Goal: Task Accomplishment & Management: Manage account settings

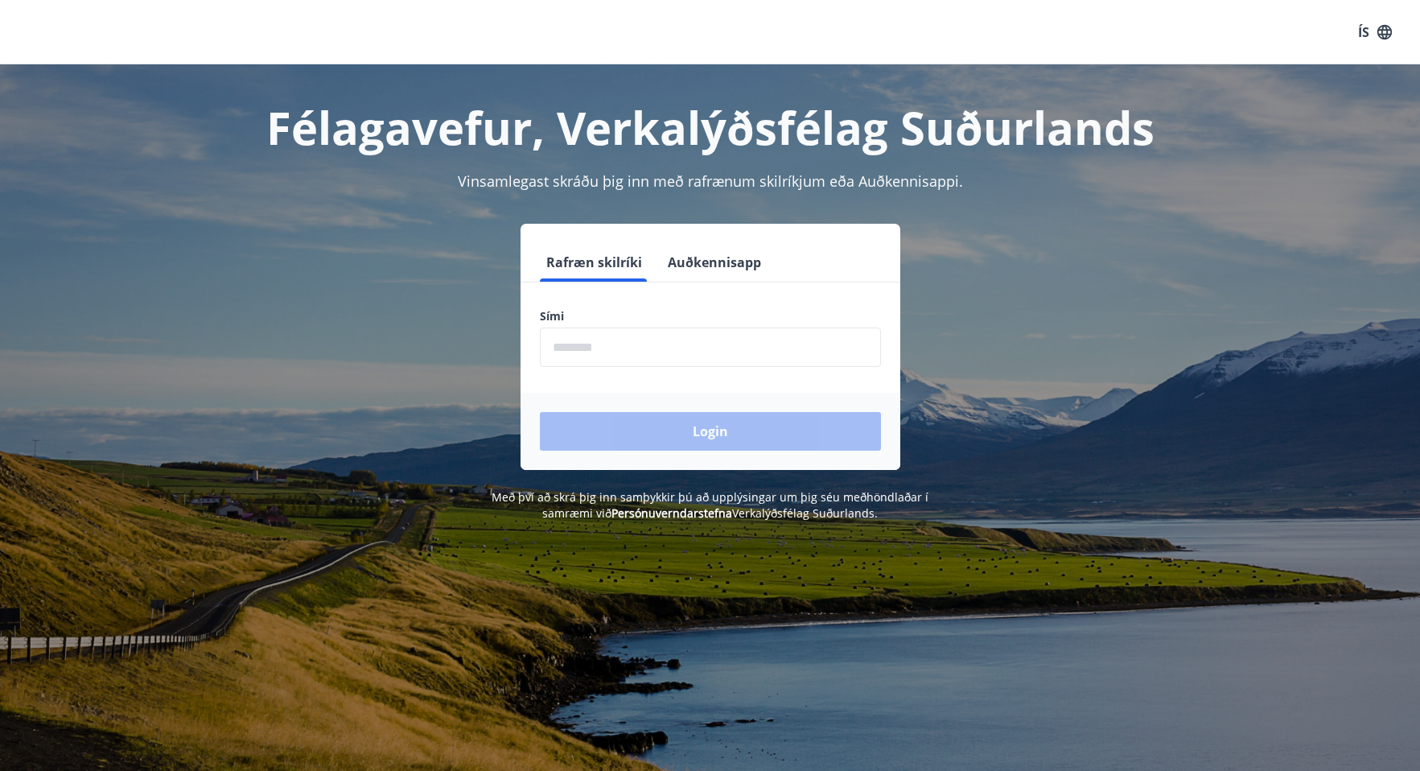
click at [681, 352] on input "phone" at bounding box center [710, 346] width 341 height 39
type input "********"
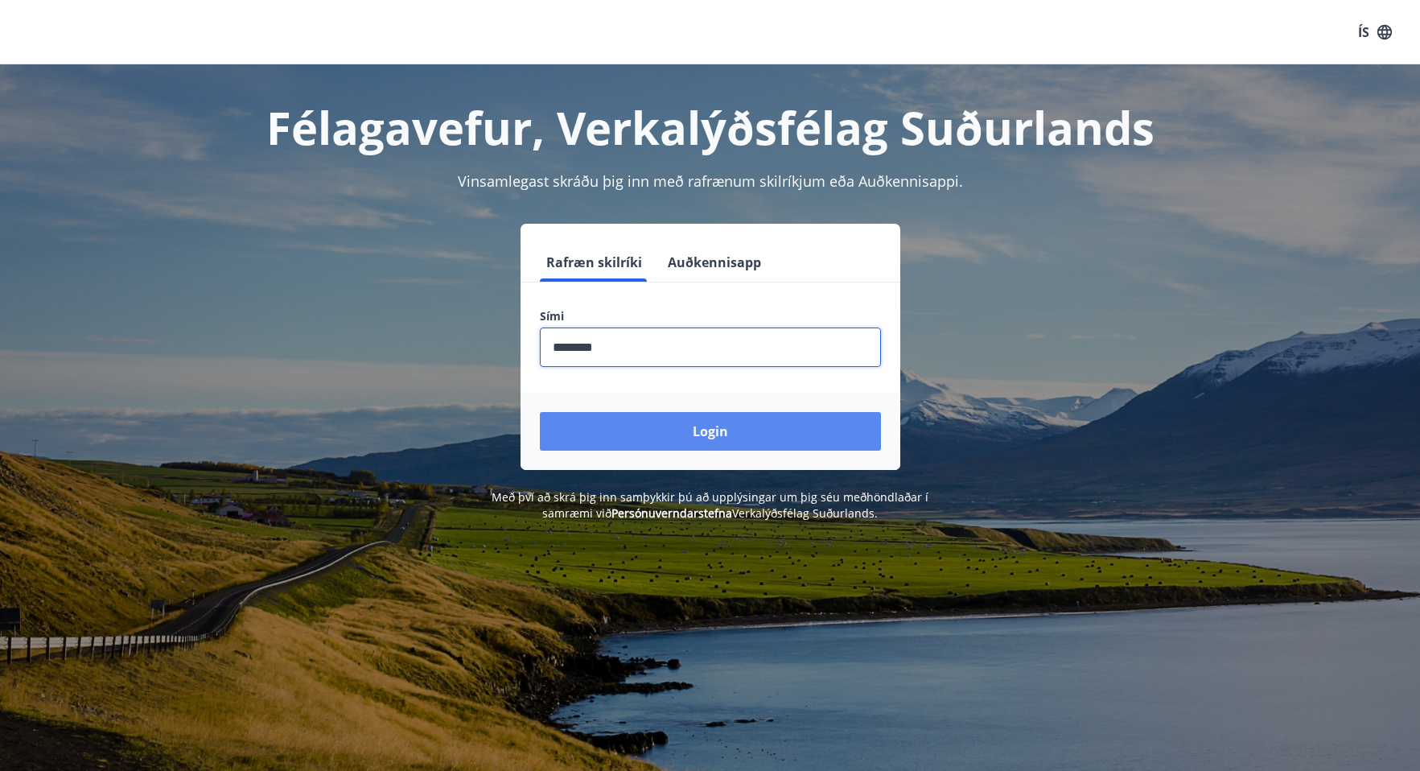
click at [696, 434] on button "Login" at bounding box center [710, 431] width 341 height 39
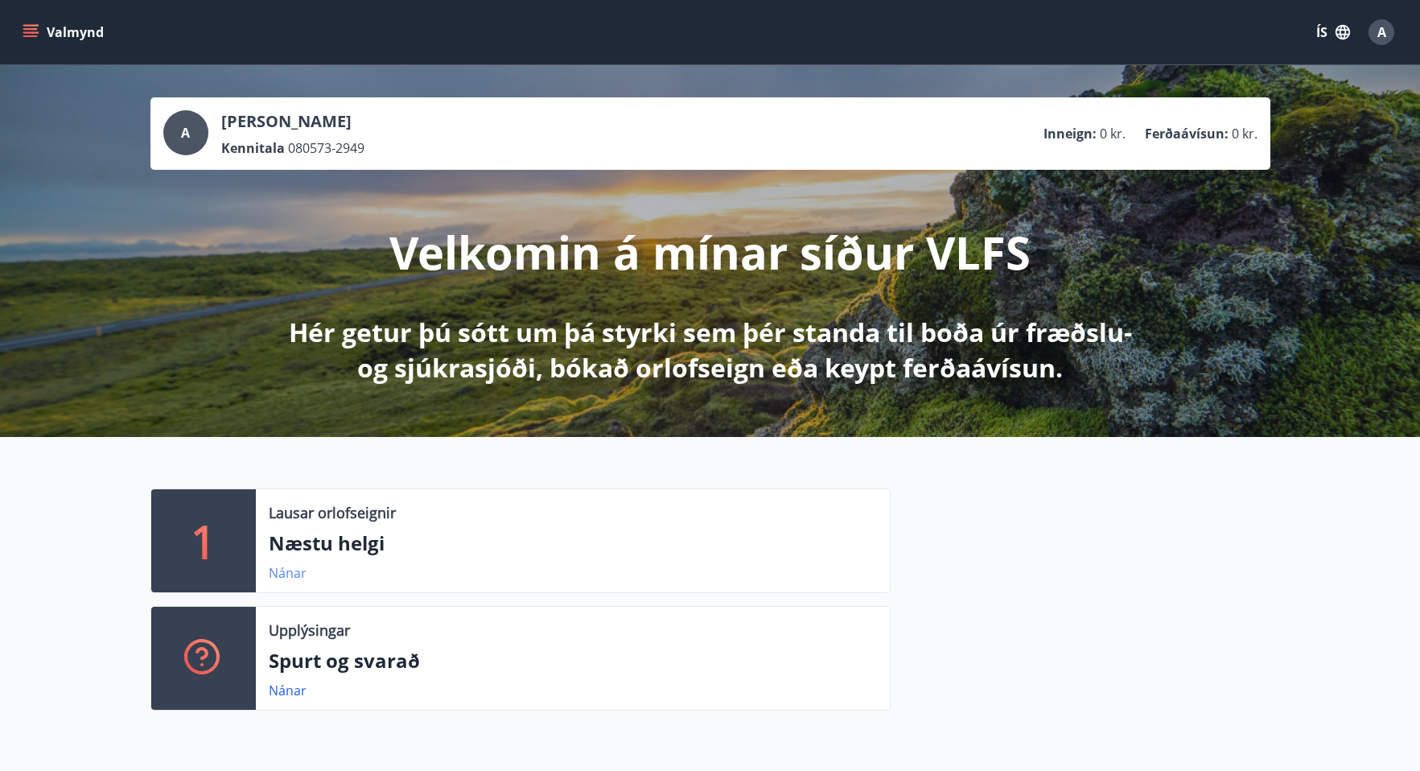
click at [287, 574] on link "Nánar" at bounding box center [288, 573] width 38 height 18
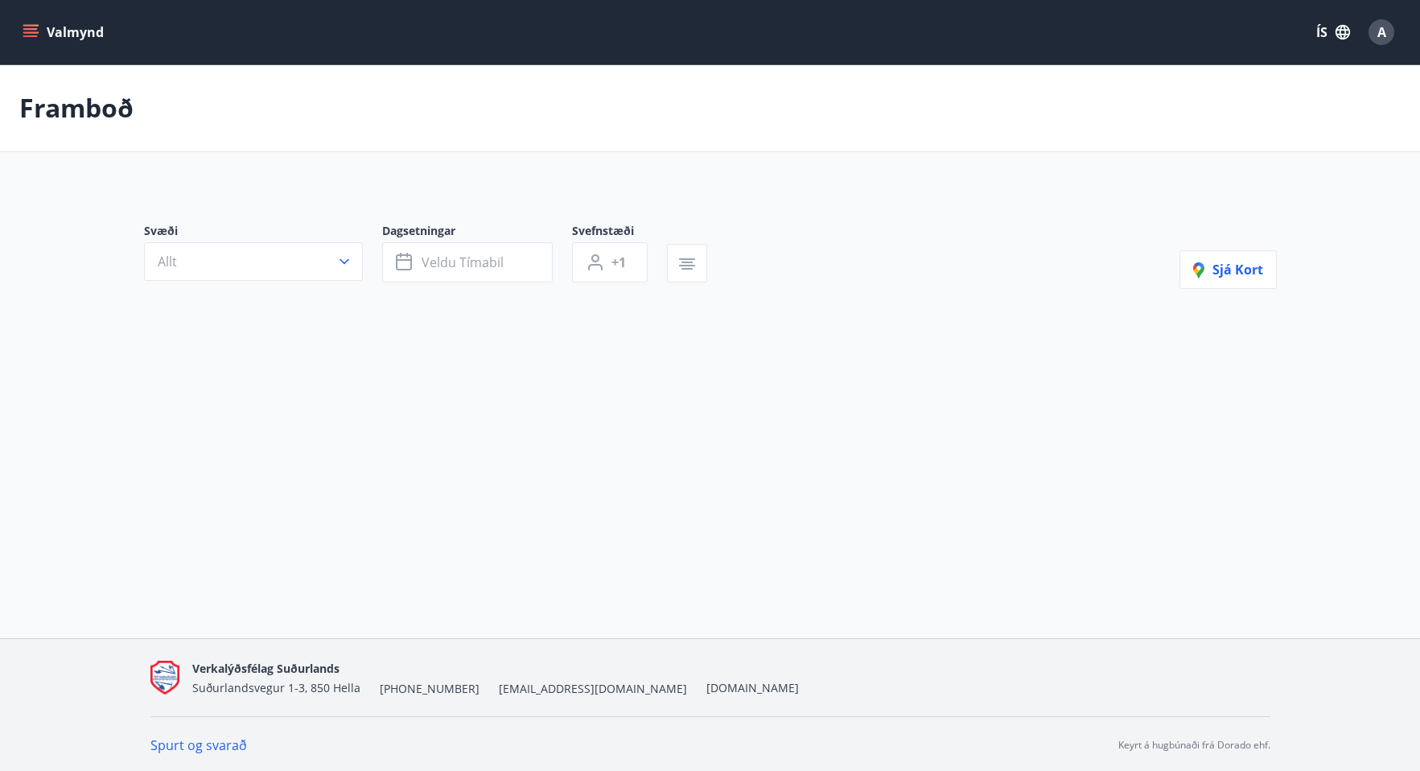
type input "*"
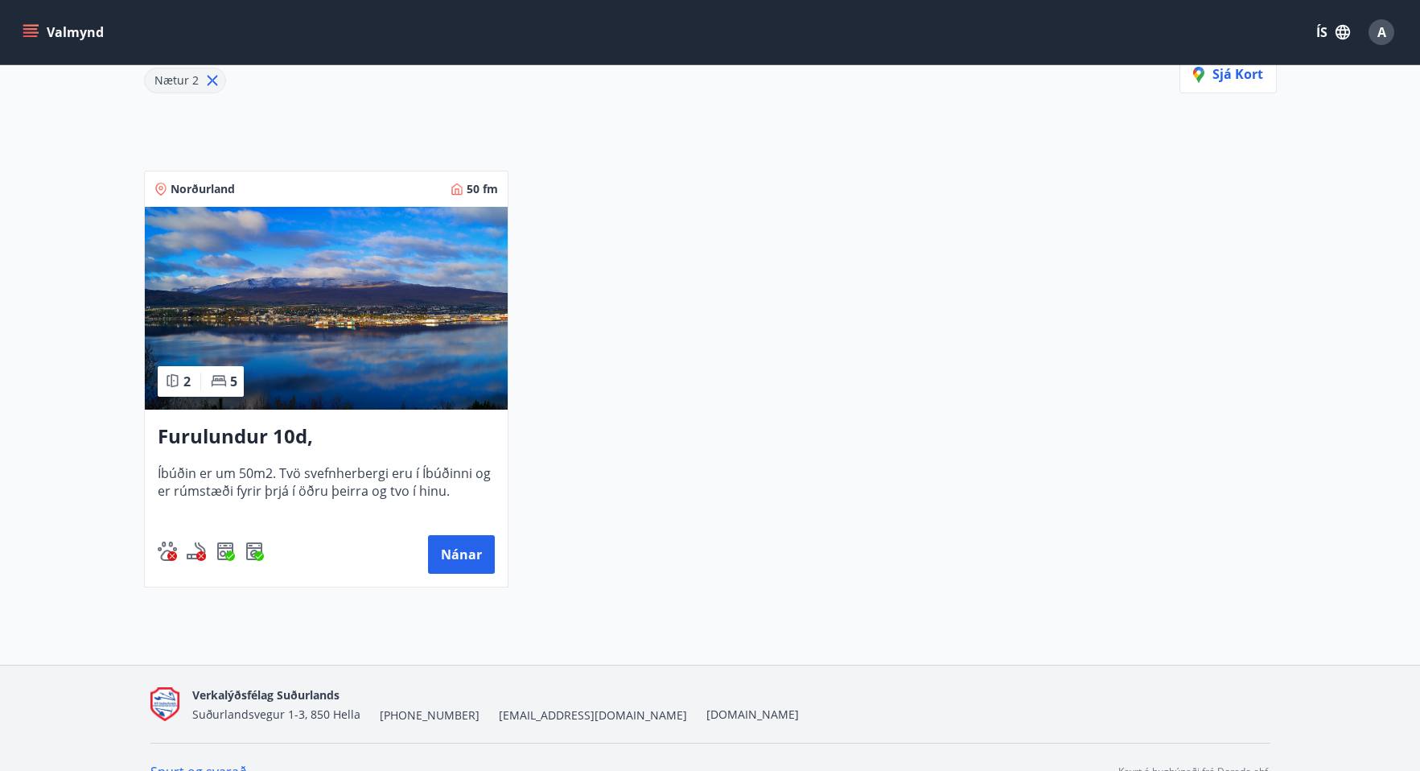
scroll to position [241, 0]
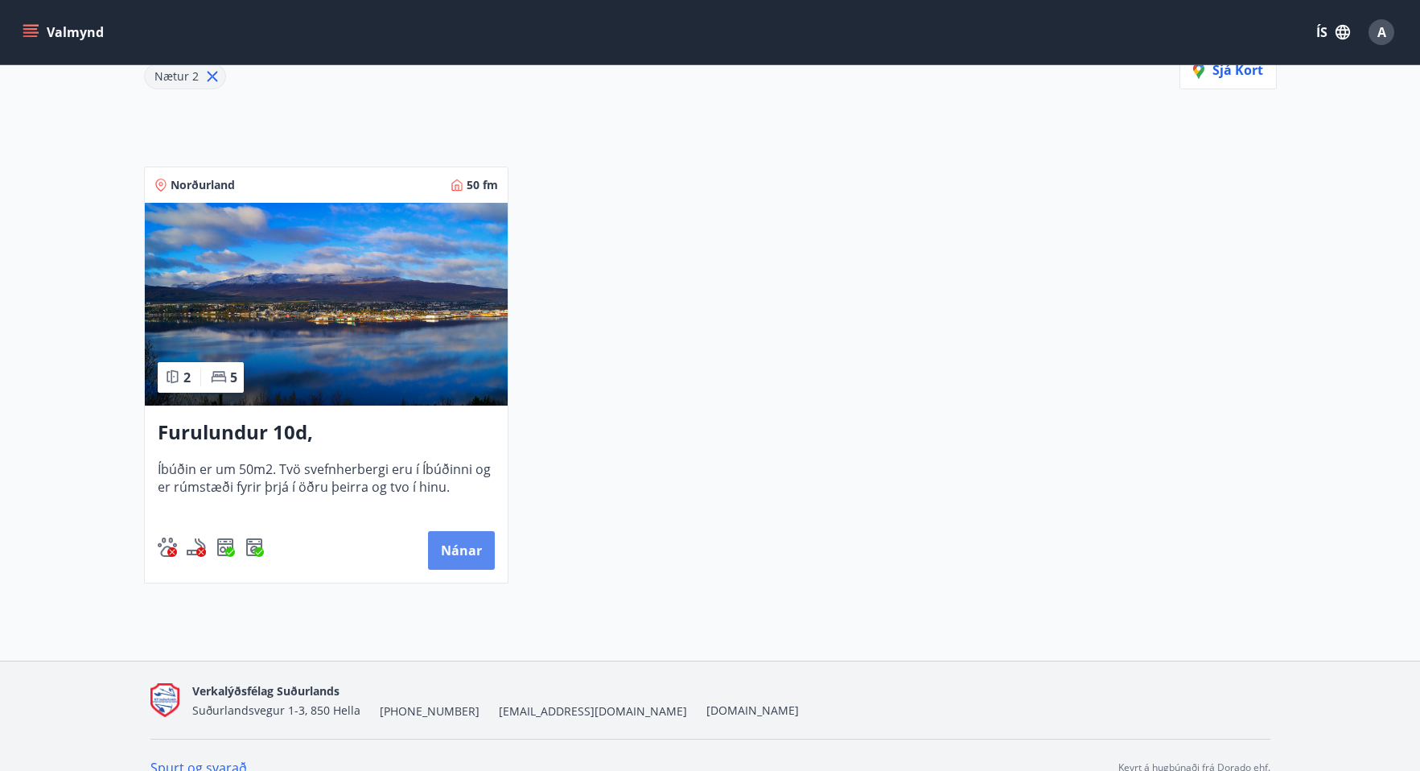
click at [467, 550] on button "Nánar" at bounding box center [461, 550] width 67 height 39
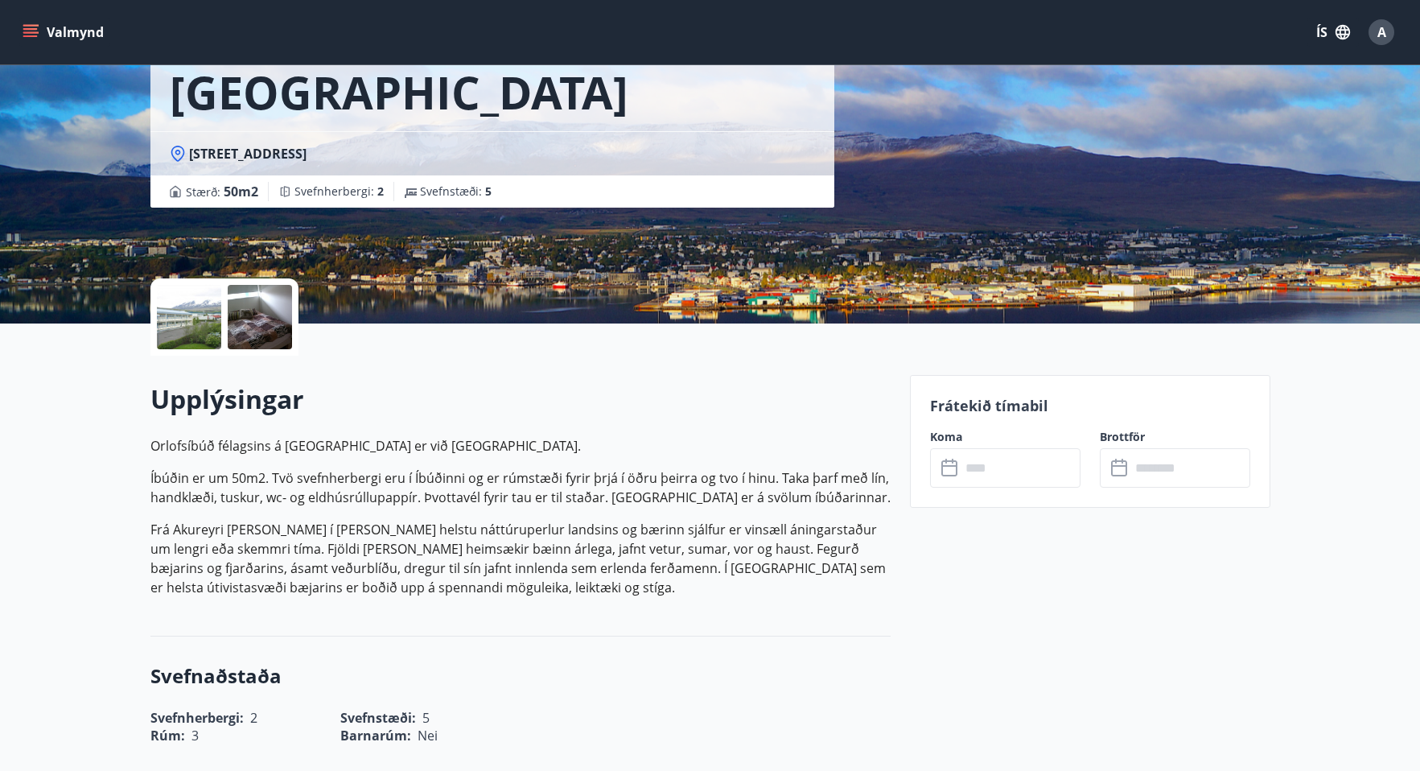
scroll to position [161, 0]
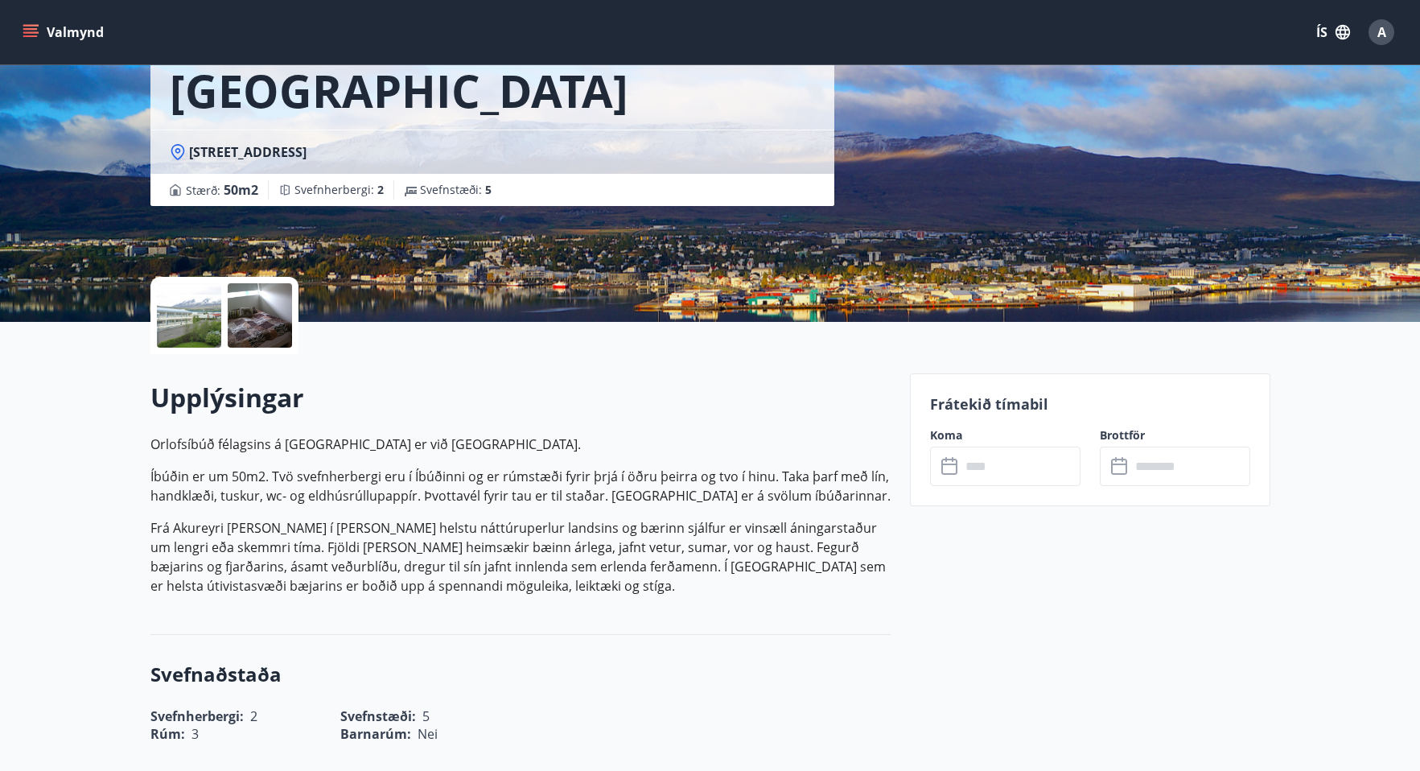
click at [190, 315] on div at bounding box center [189, 315] width 64 height 64
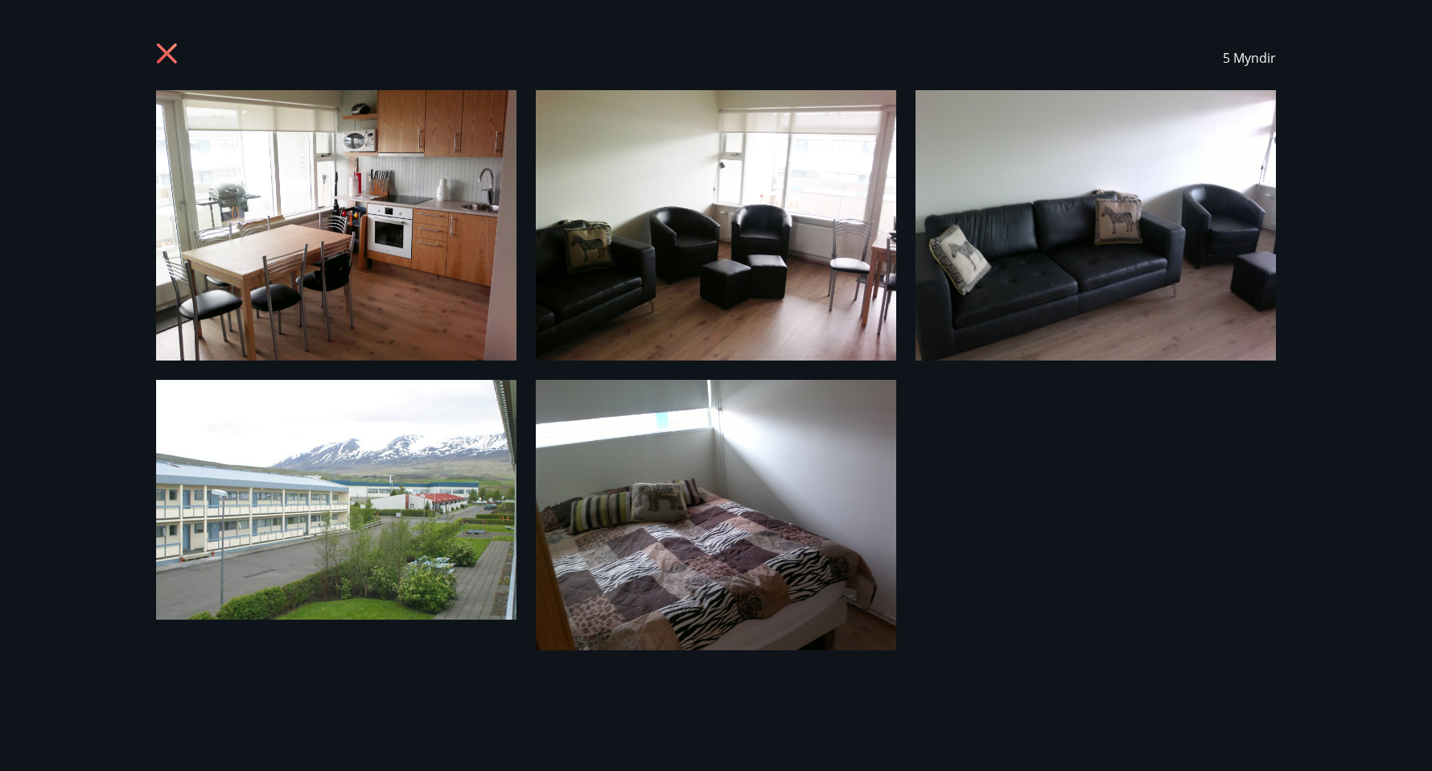
click at [165, 56] on icon at bounding box center [167, 53] width 20 height 20
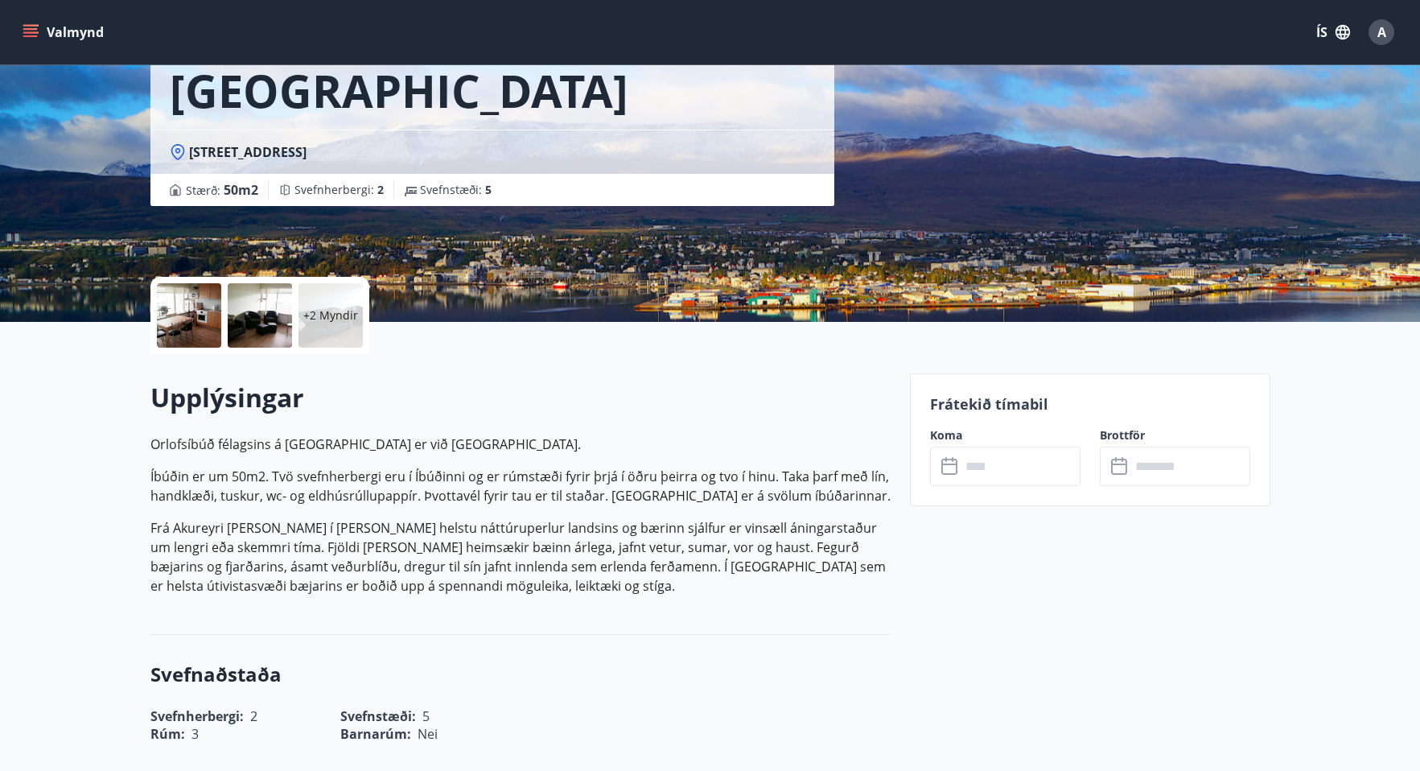
scroll to position [0, 0]
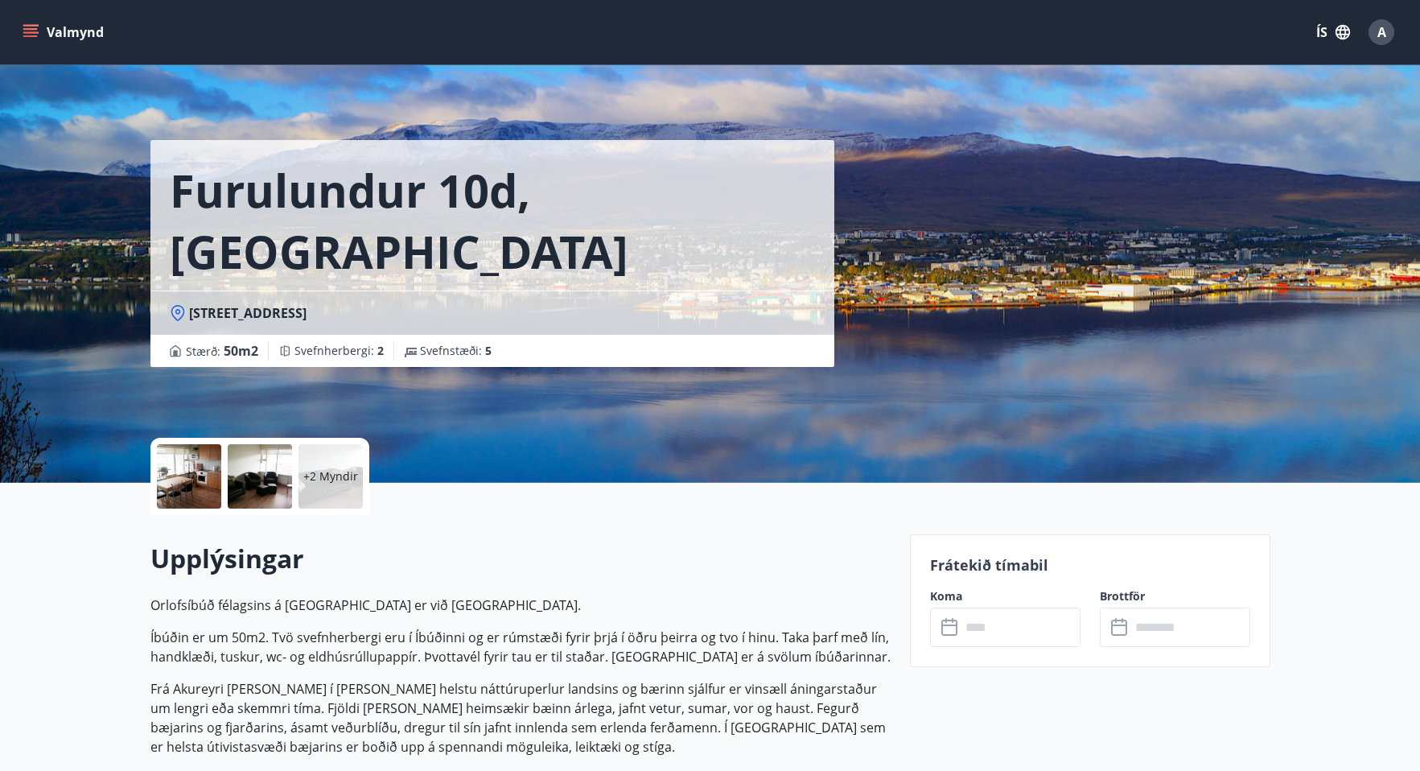
click at [27, 31] on icon "menu" at bounding box center [31, 32] width 16 height 16
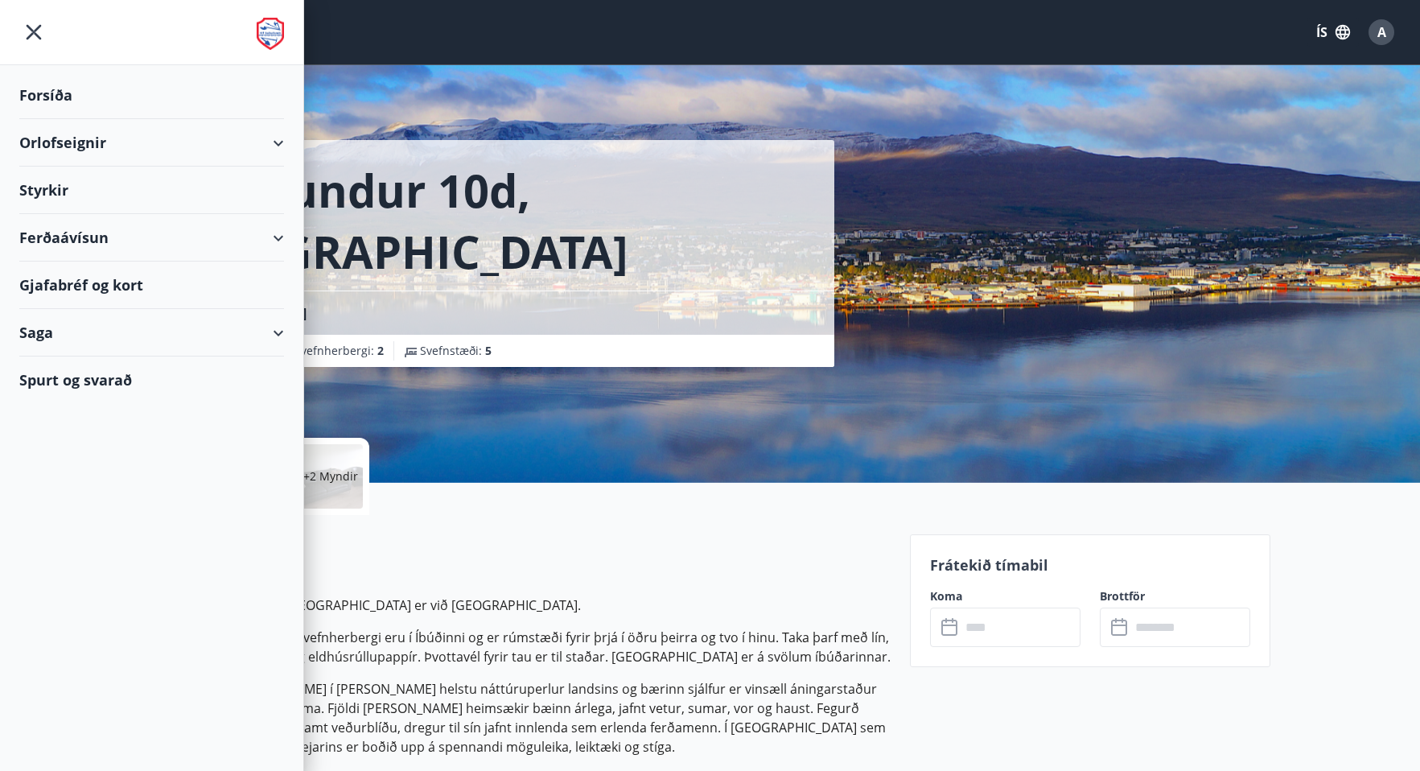
click at [232, 142] on div "Orlofseignir" at bounding box center [151, 142] width 265 height 47
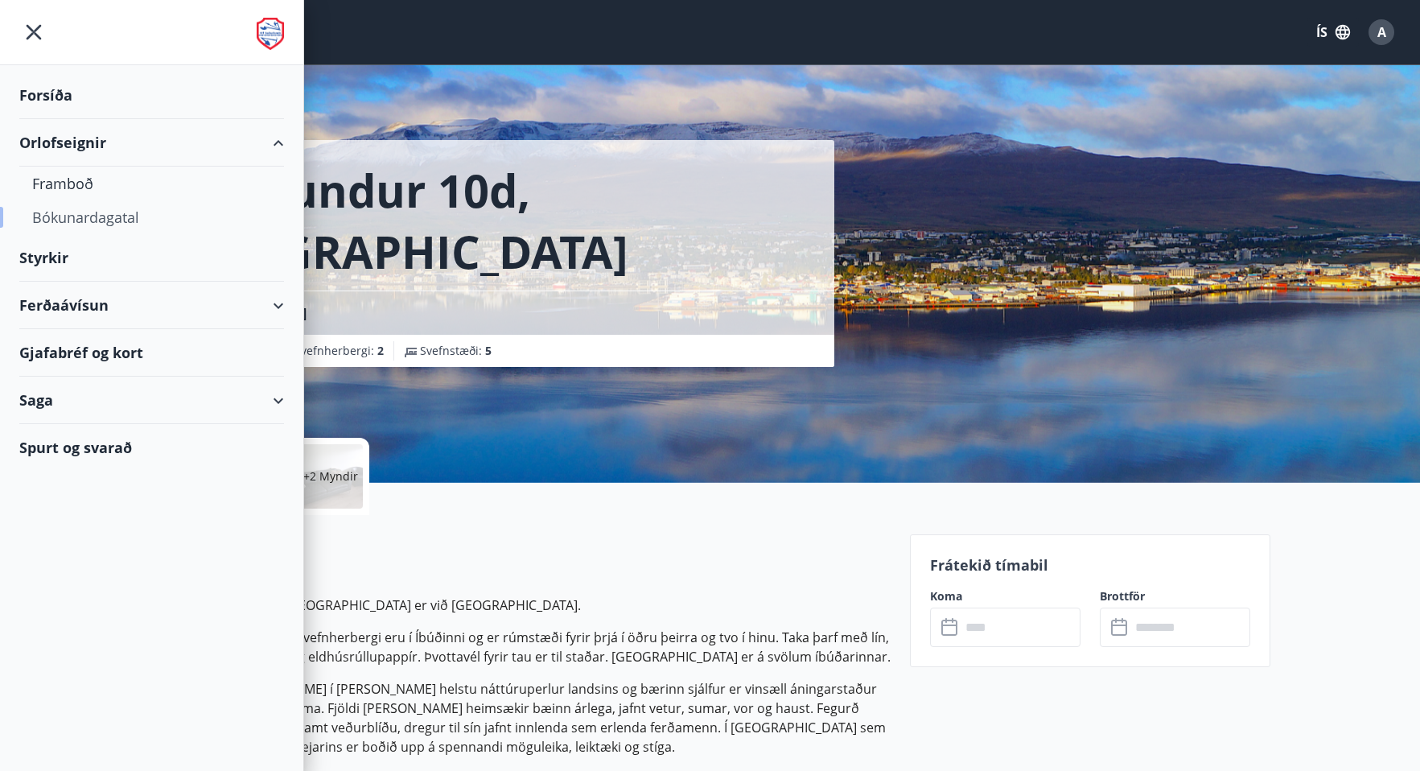
click at [117, 215] on div "Bókunardagatal" at bounding box center [151, 217] width 239 height 34
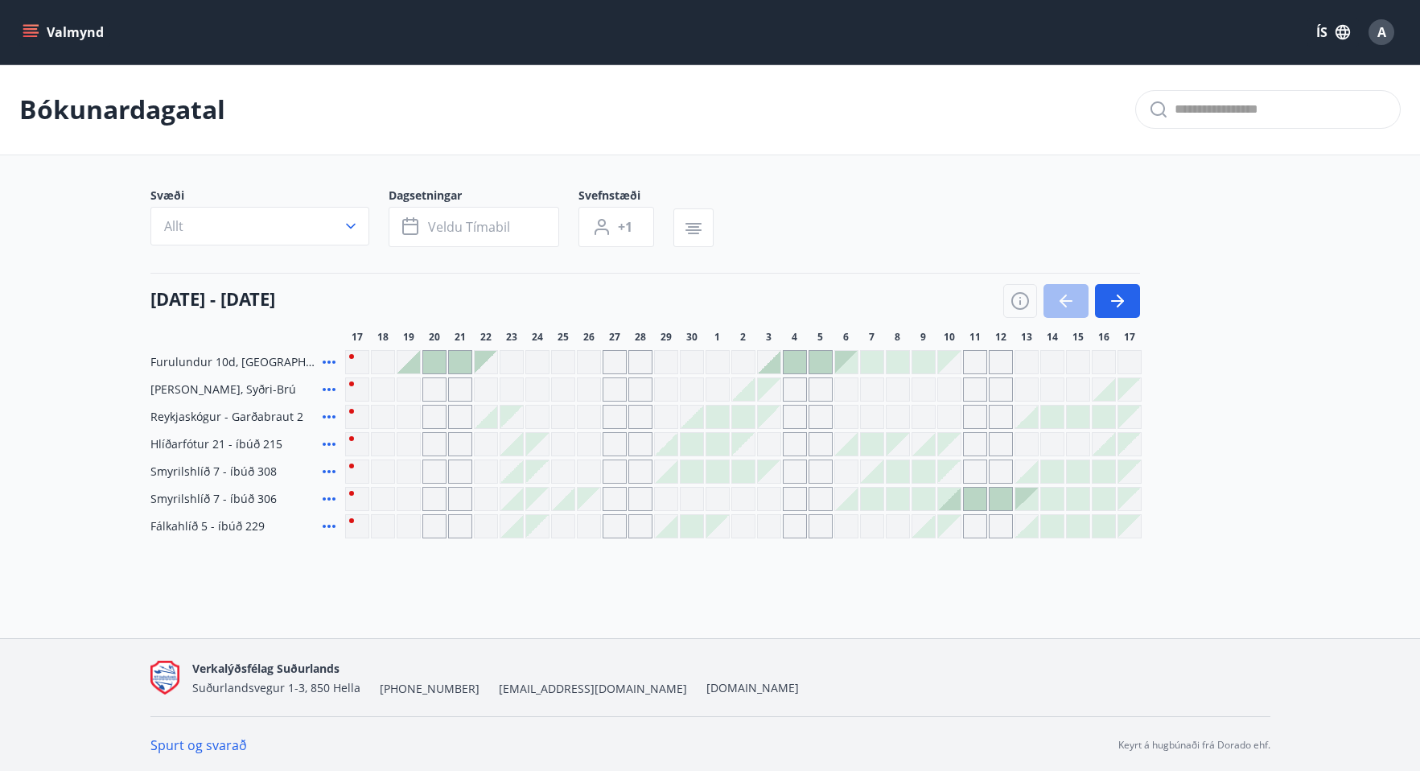
click at [330, 391] on icon at bounding box center [328, 389] width 19 height 19
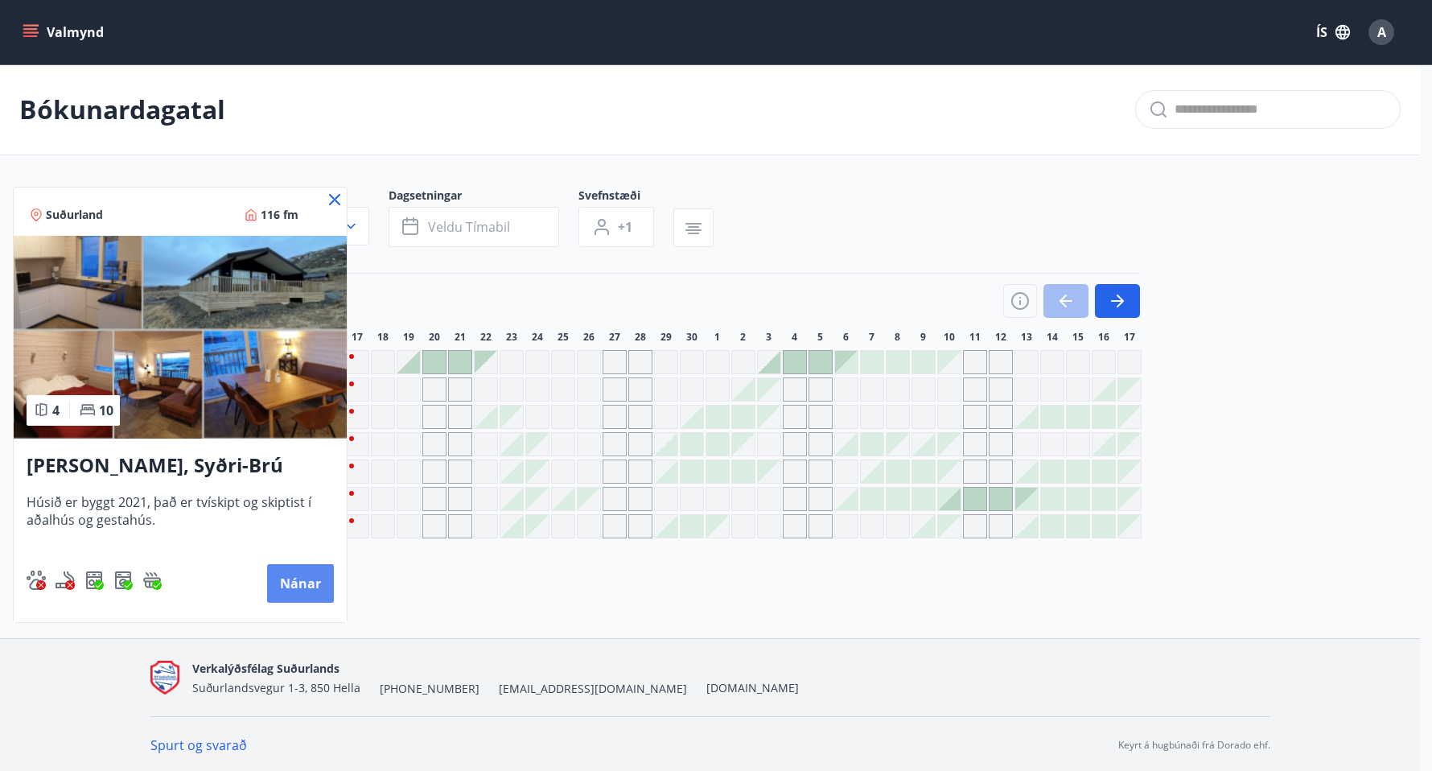
click at [305, 587] on button "Nánar" at bounding box center [300, 583] width 67 height 39
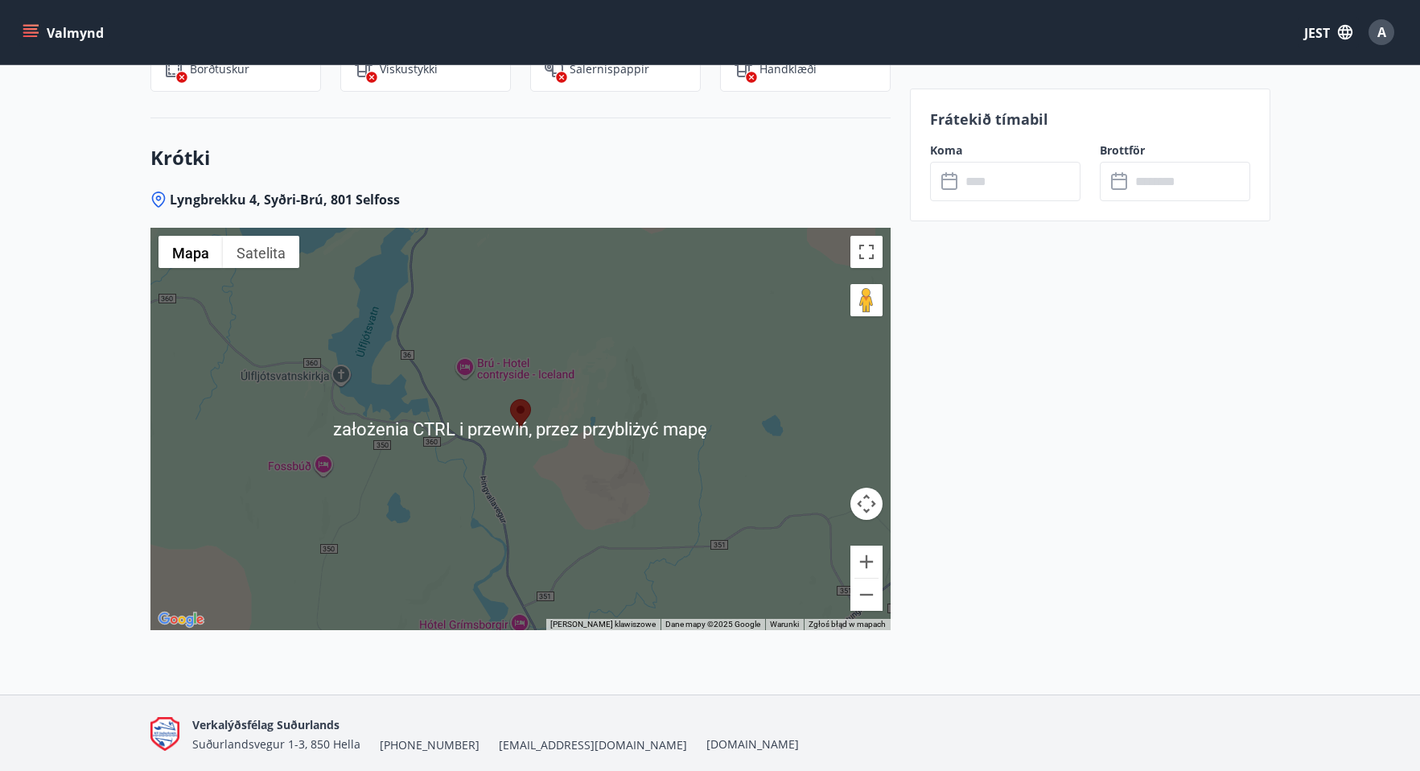
scroll to position [2238, 0]
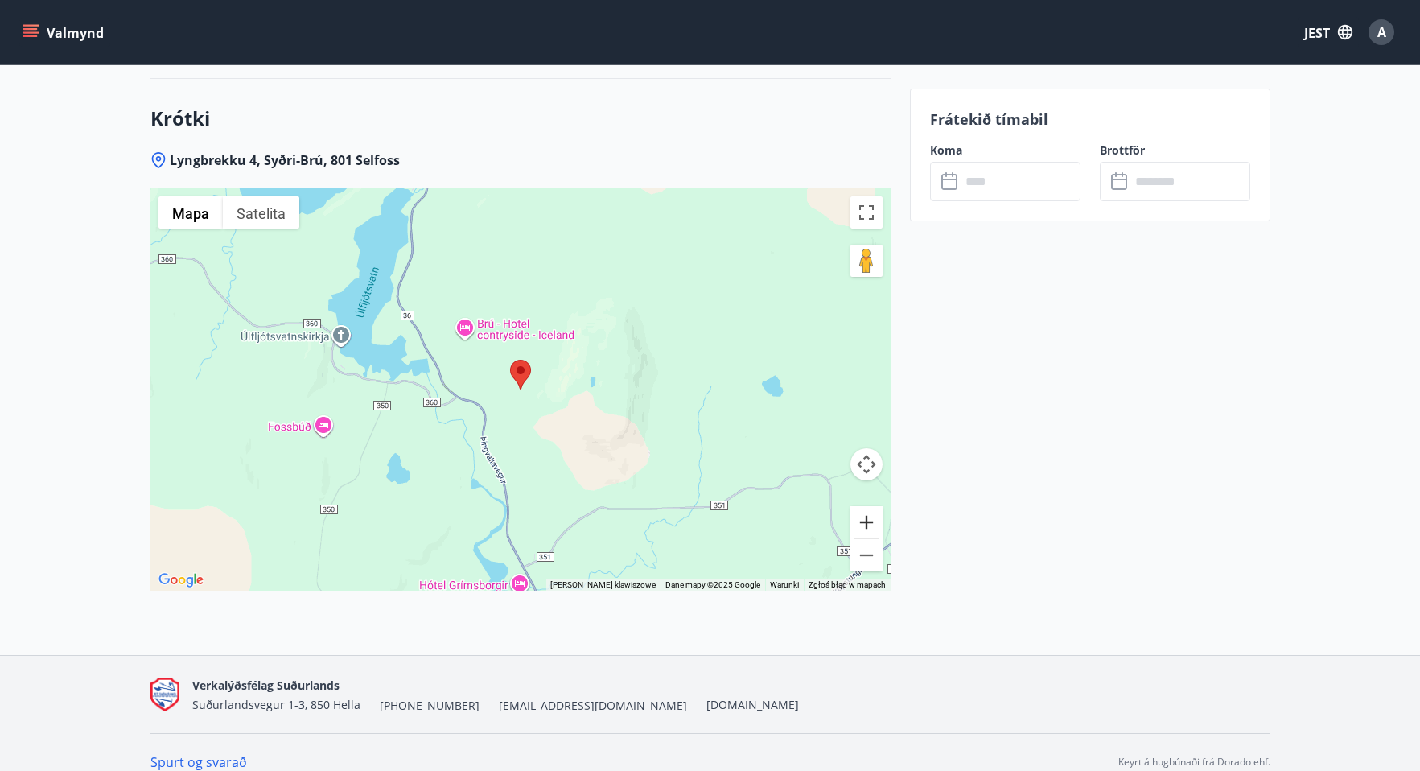
click at [867, 506] on button "Powiększ" at bounding box center [866, 522] width 32 height 32
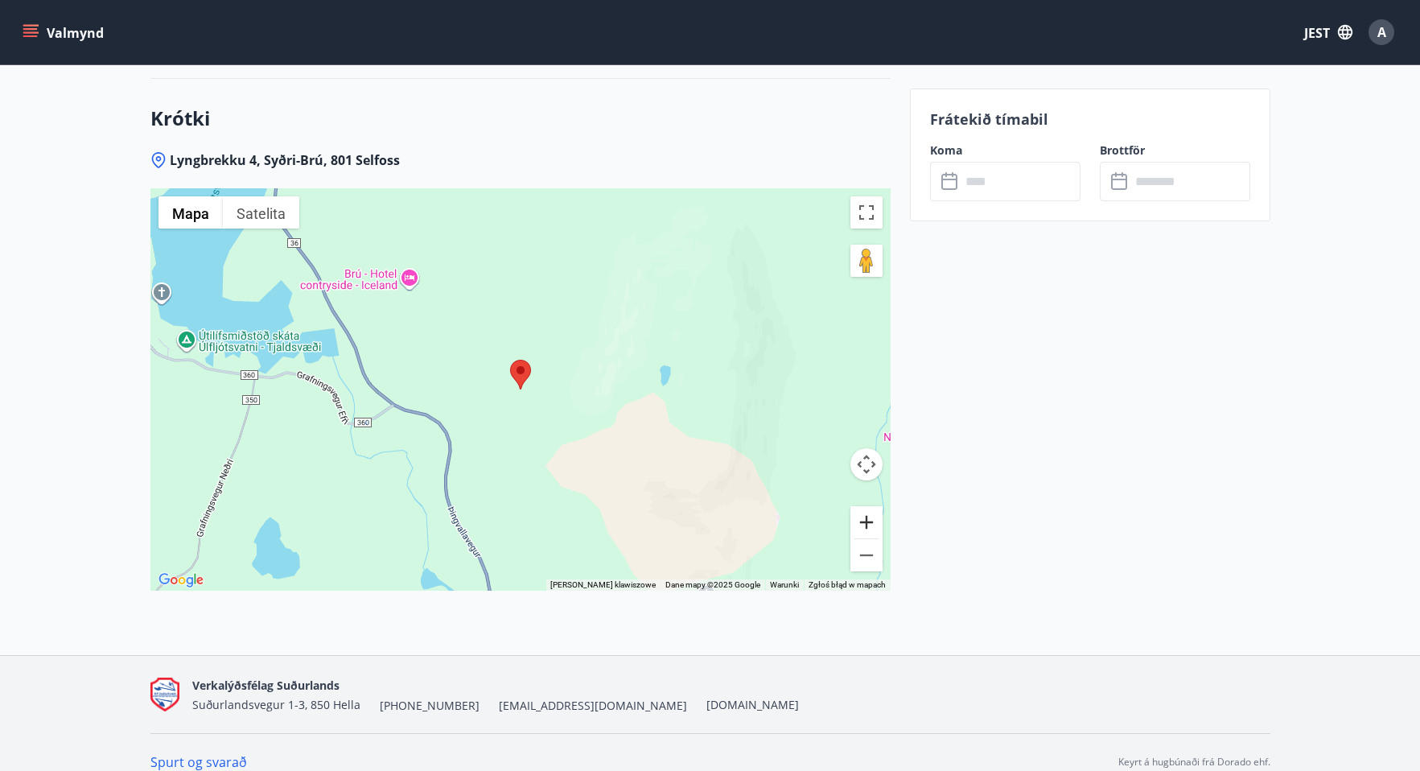
click at [869, 510] on button "Powiększ" at bounding box center [866, 522] width 32 height 32
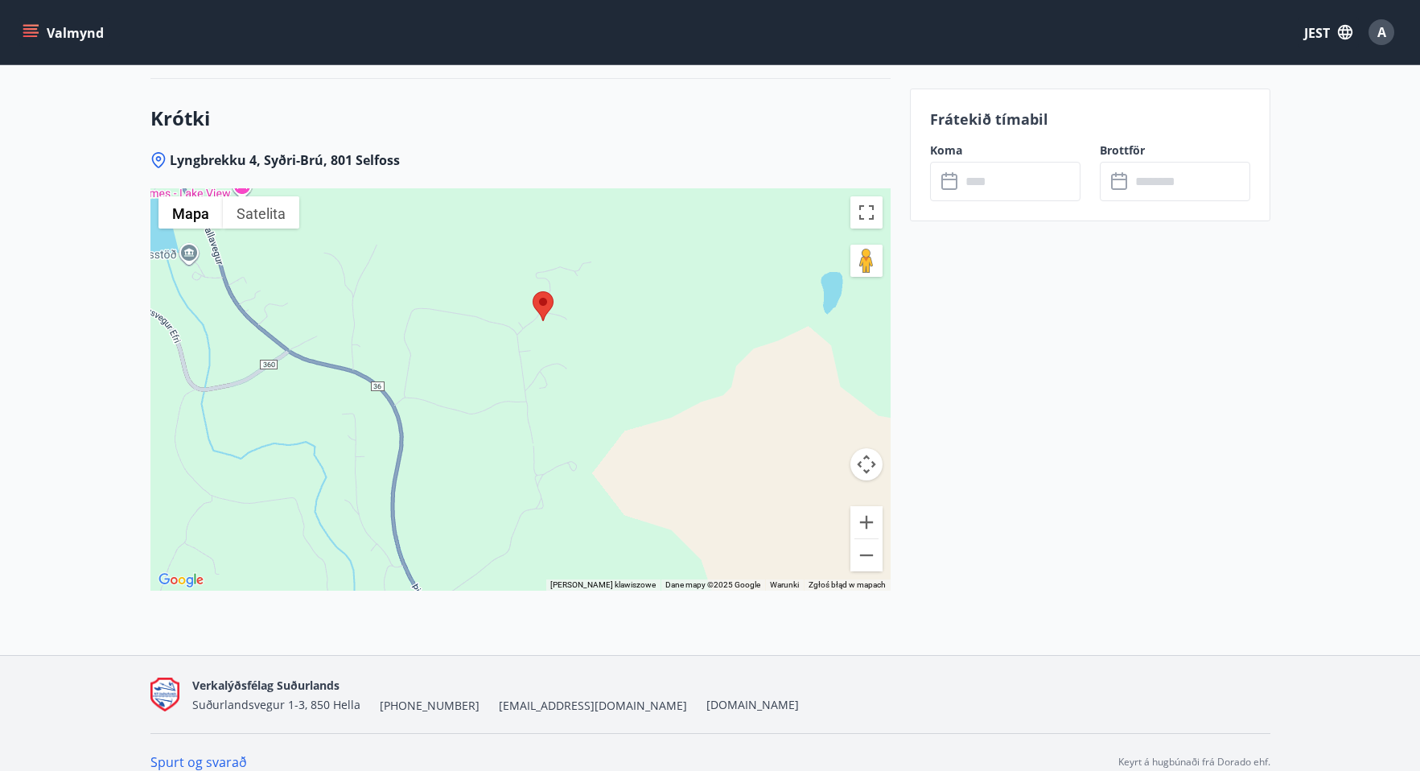
drag, startPoint x: 686, startPoint y: 451, endPoint x: 714, endPoint y: 361, distance: 93.6
click at [714, 361] on div at bounding box center [520, 389] width 740 height 402
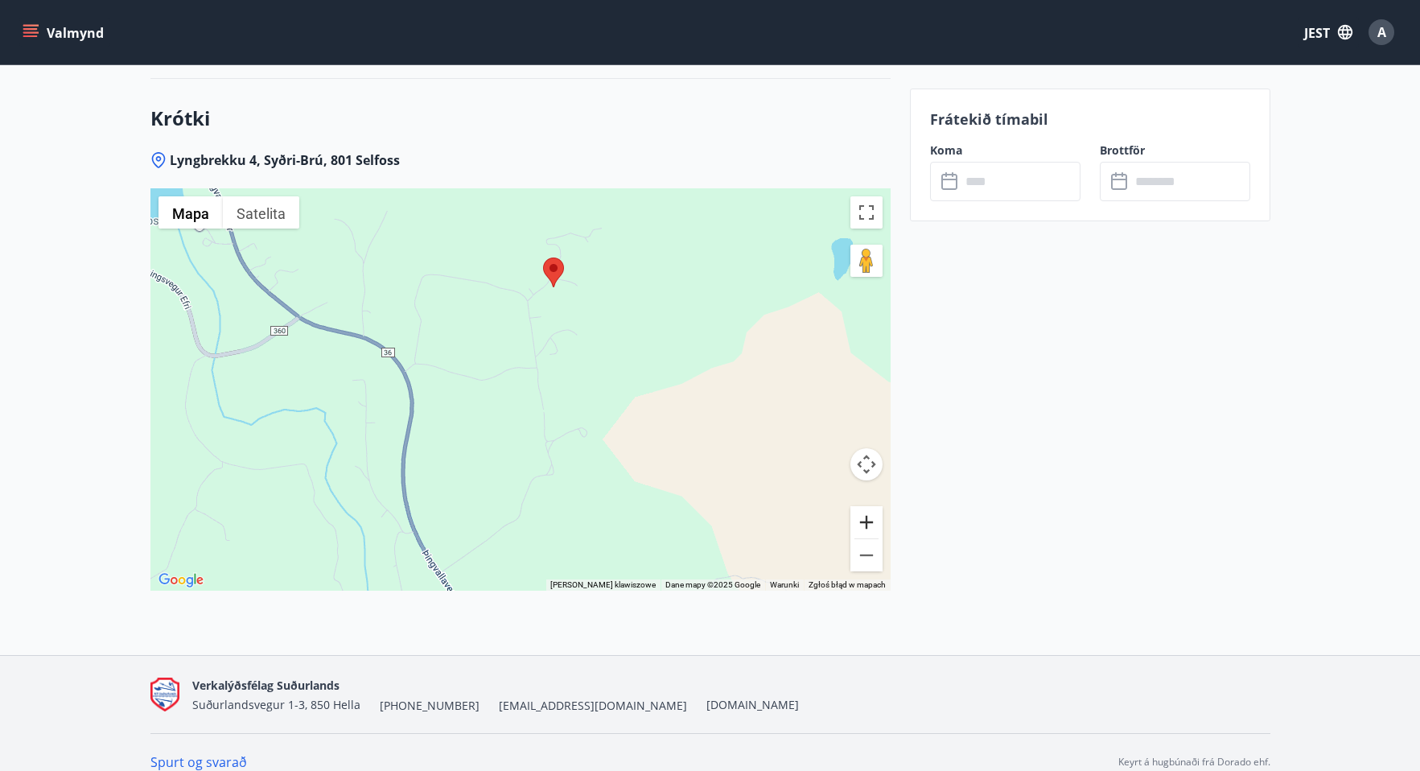
click at [864, 506] on button "Powiększ" at bounding box center [866, 522] width 32 height 32
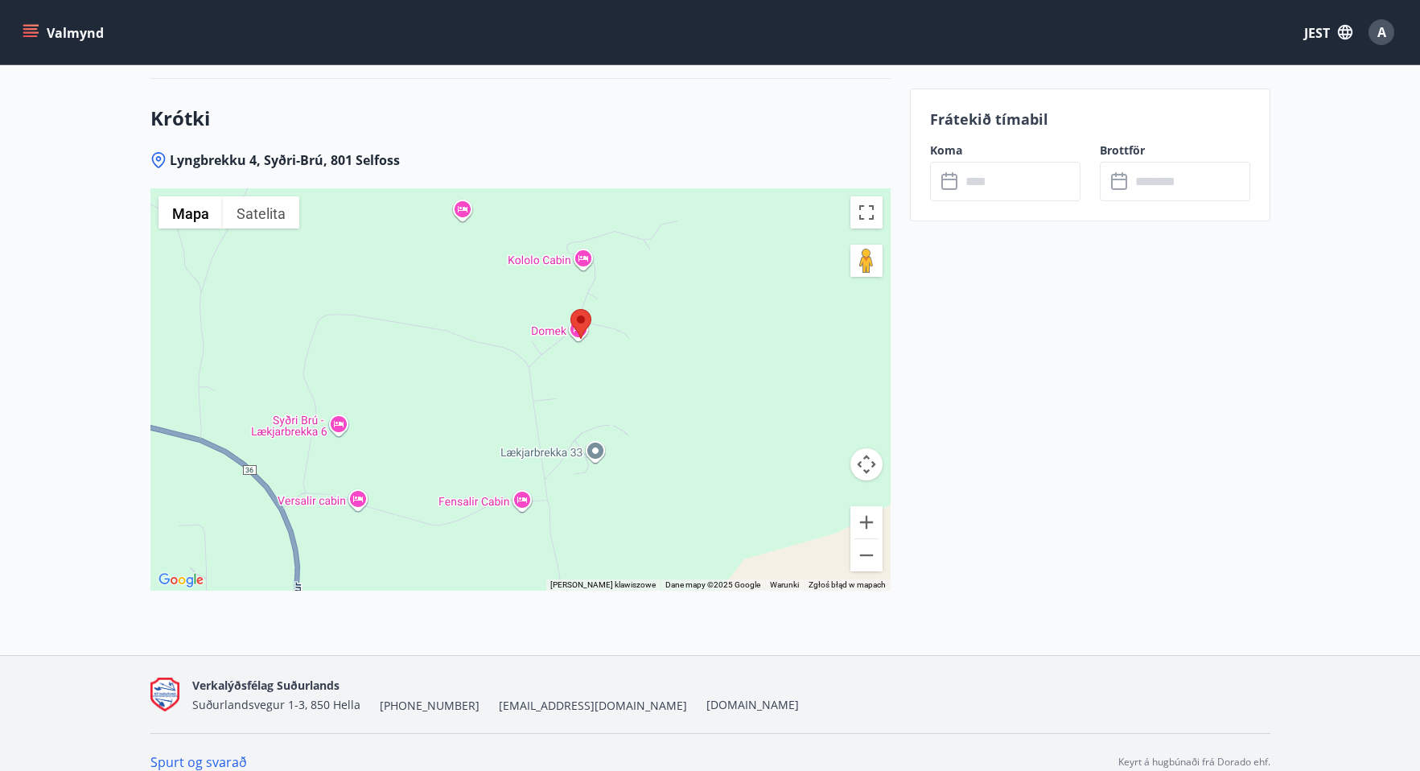
drag, startPoint x: 714, startPoint y: 293, endPoint x: 702, endPoint y: 442, distance: 149.3
click at [702, 442] on div at bounding box center [520, 389] width 740 height 402
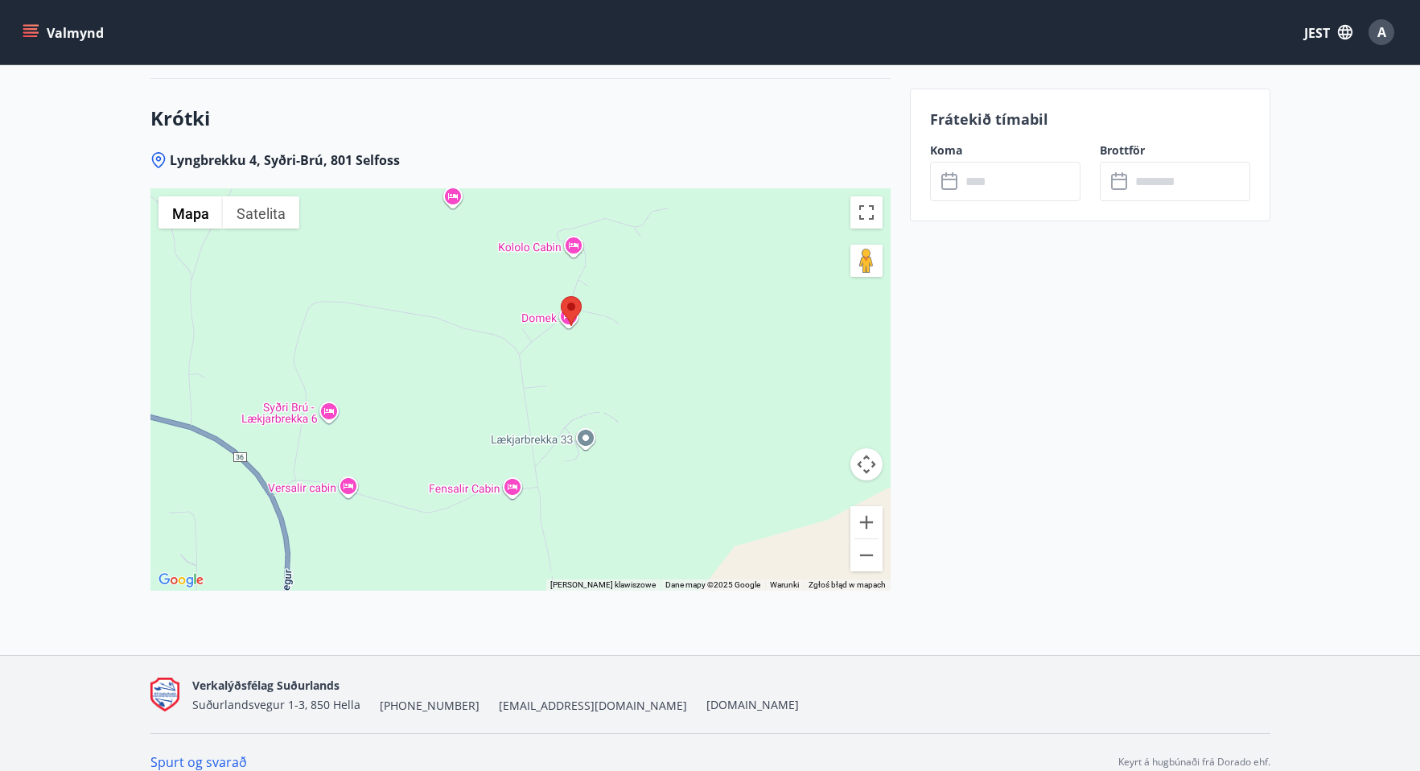
click at [541, 300] on div at bounding box center [520, 389] width 740 height 402
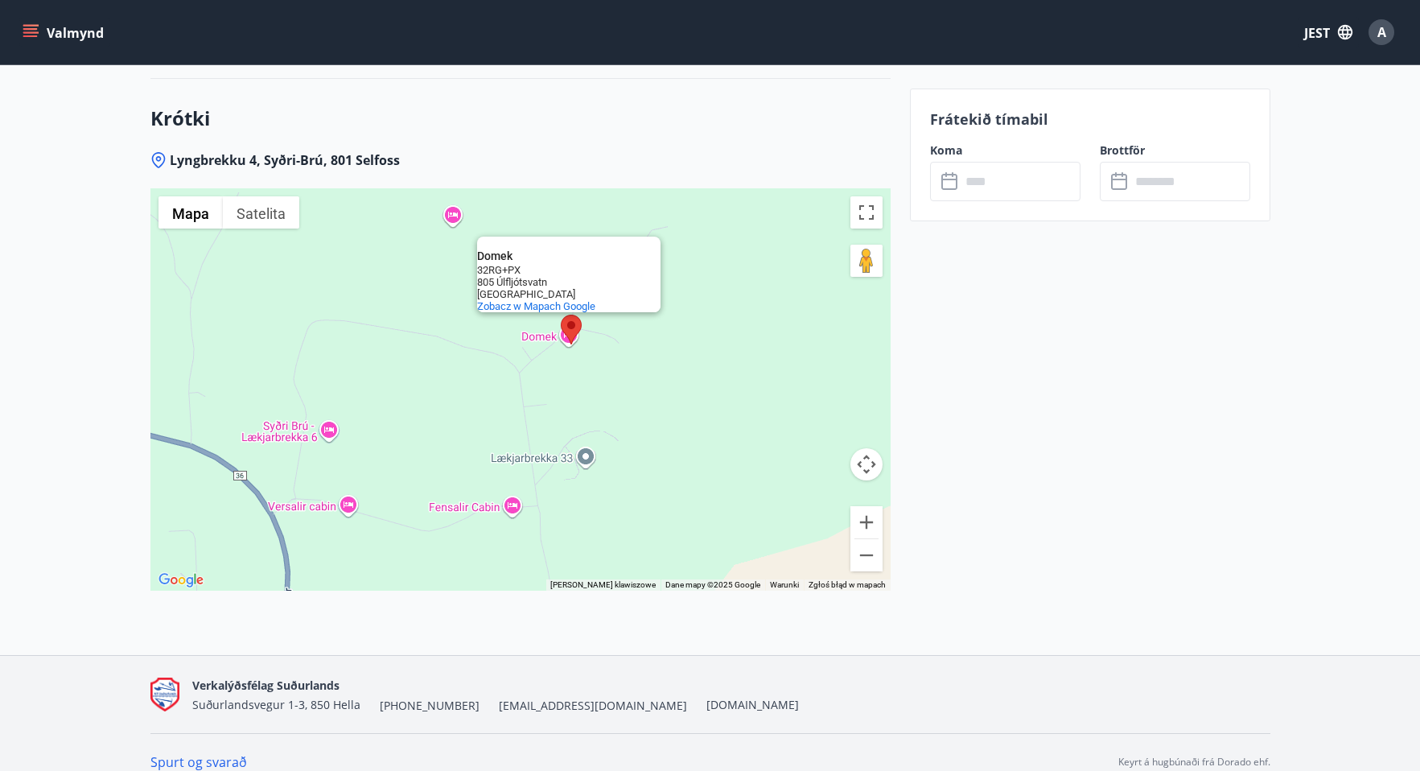
click at [763, 370] on div "Domek Domek 32RG+PX 805 Úlfljótsvatn Islandia Zobacz w Mapach Google" at bounding box center [520, 389] width 740 height 402
click at [871, 539] on button "Pomniejsz" at bounding box center [866, 555] width 32 height 32
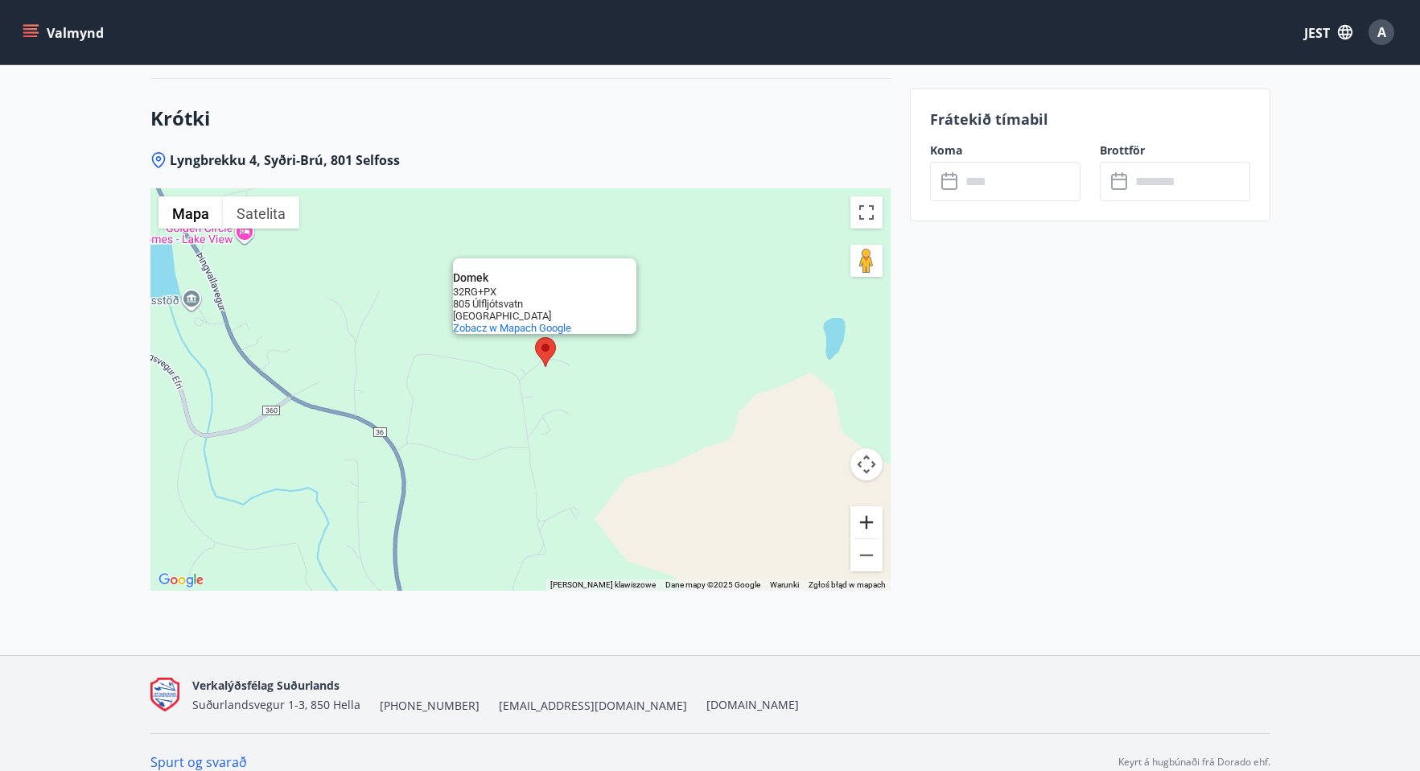
click at [867, 506] on button "Powiększ" at bounding box center [866, 522] width 32 height 32
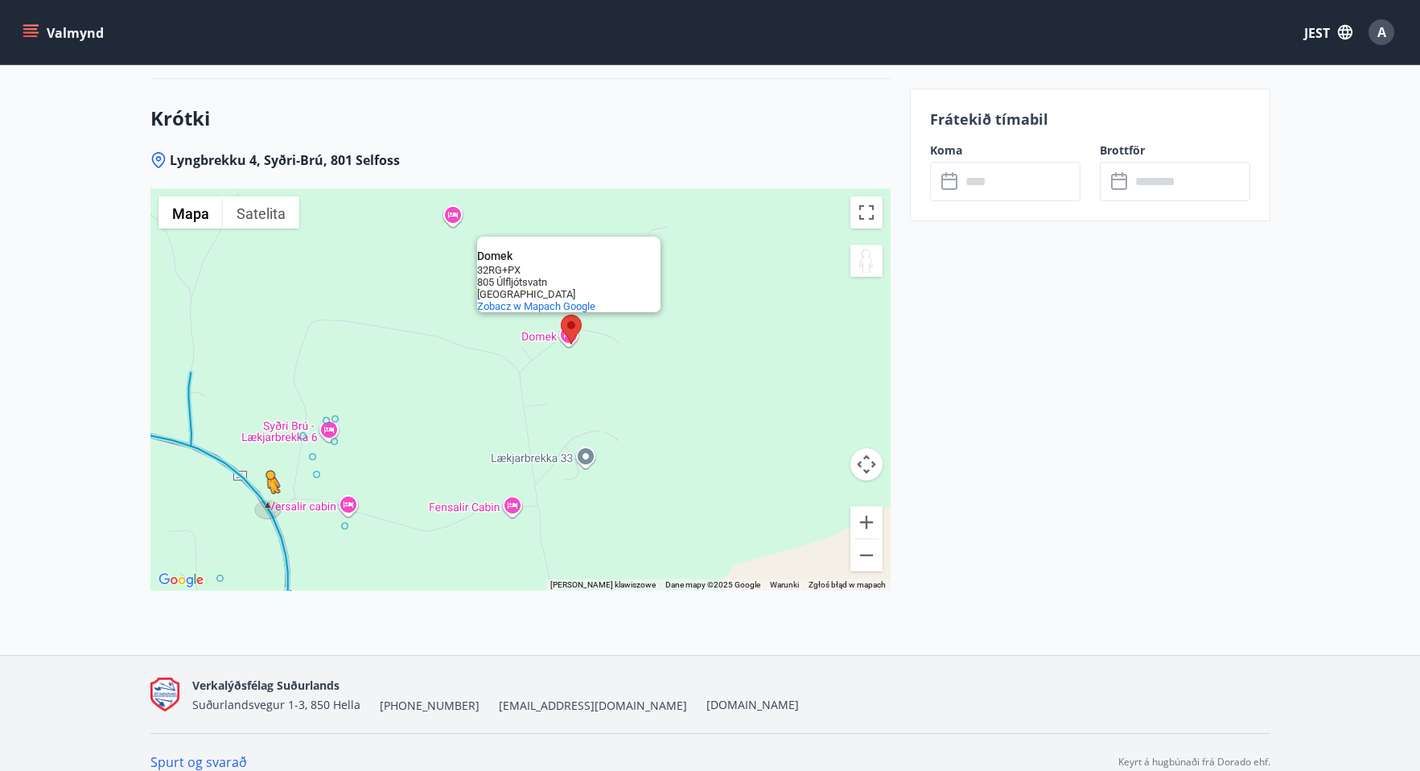
drag, startPoint x: 871, startPoint y: 239, endPoint x: 267, endPoint y: 491, distance: 654.6
click at [267, 491] on div "Aby aktywować przeciąganie za pomocą klawiatury, naciśnij Alt + Enter. Po włącz…" at bounding box center [520, 389] width 740 height 402
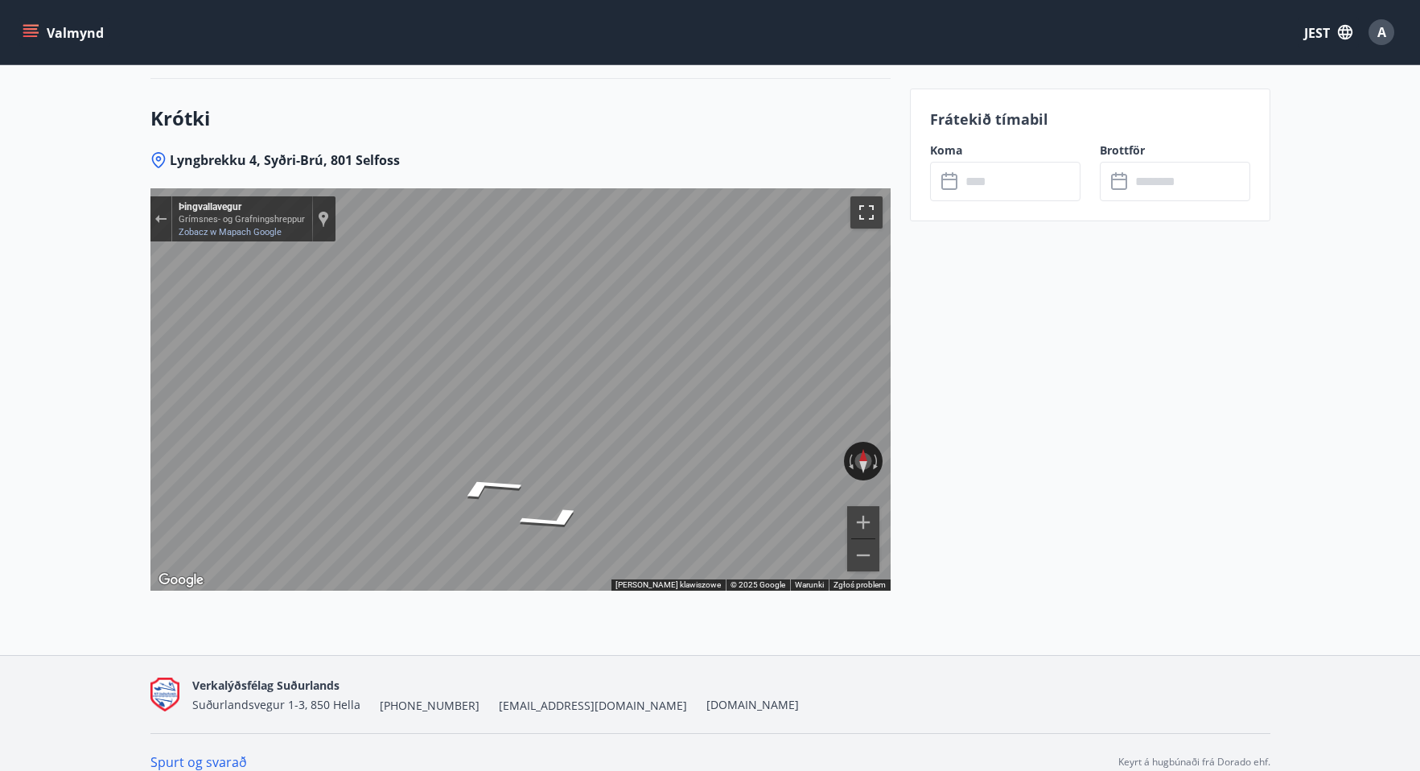
click at [867, 196] on button "Włącz widok pełnoekranowy" at bounding box center [866, 212] width 32 height 32
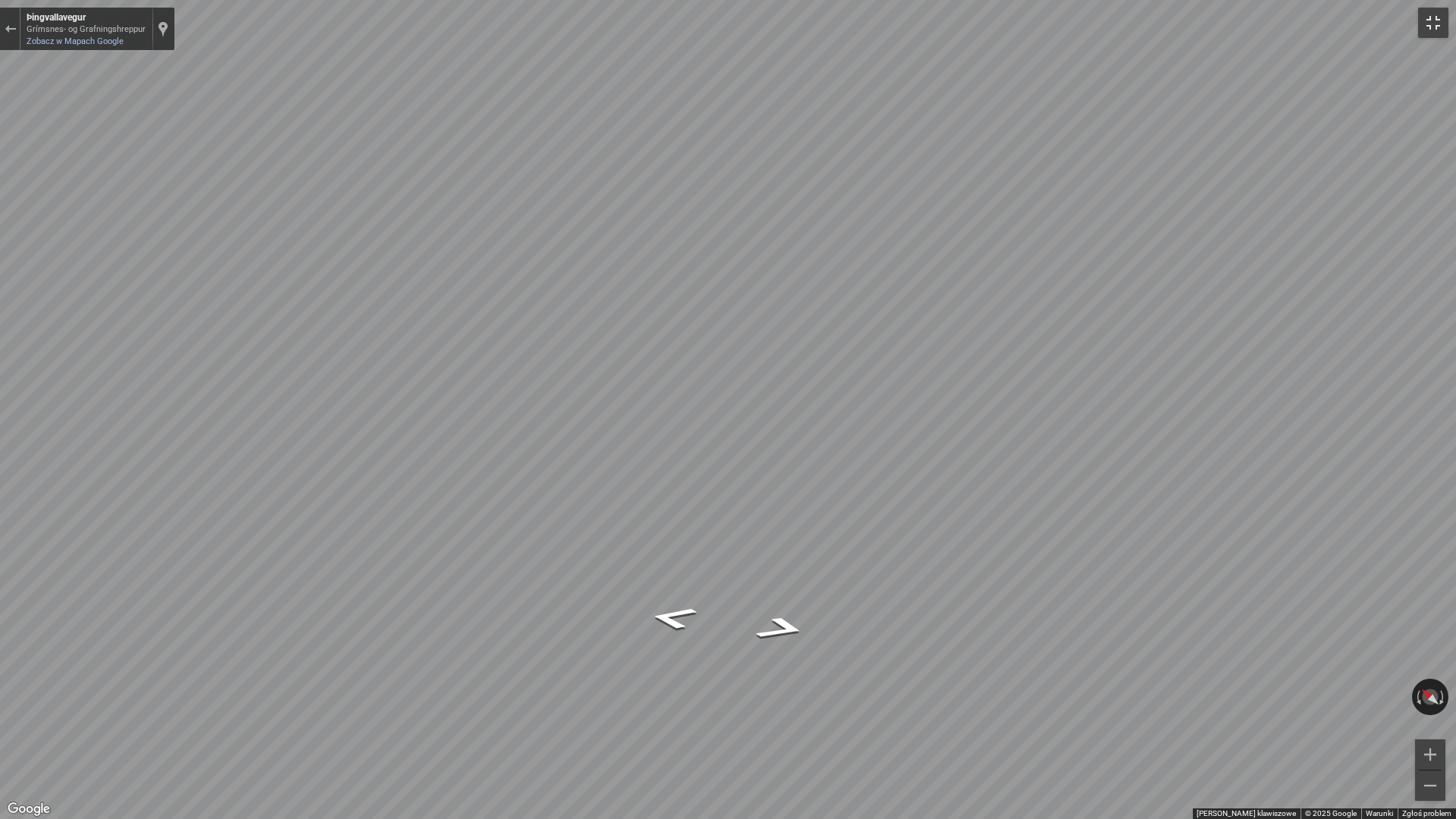
click at [1349, 20] on button "Włącz widok pełnoekranowy" at bounding box center [1433, 23] width 30 height 30
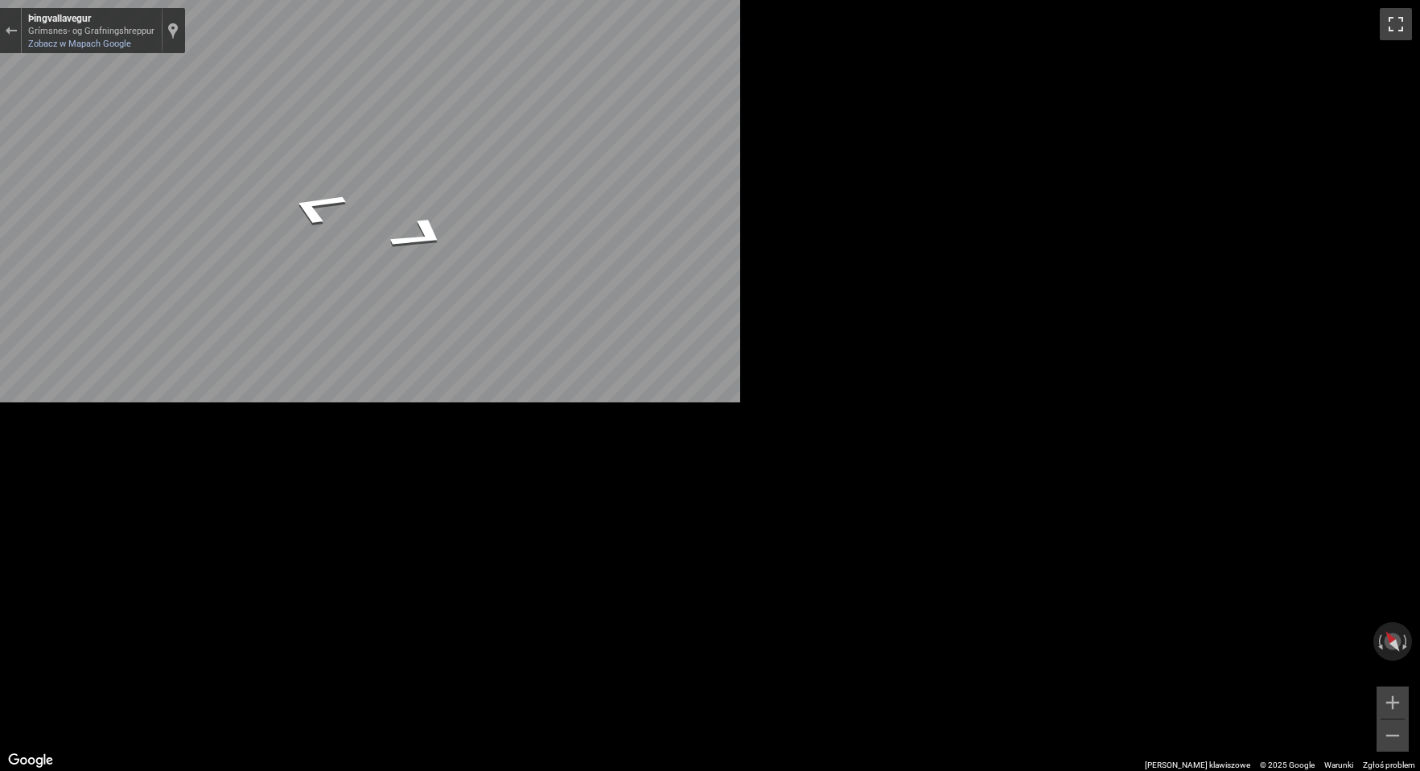
scroll to position [2221, 0]
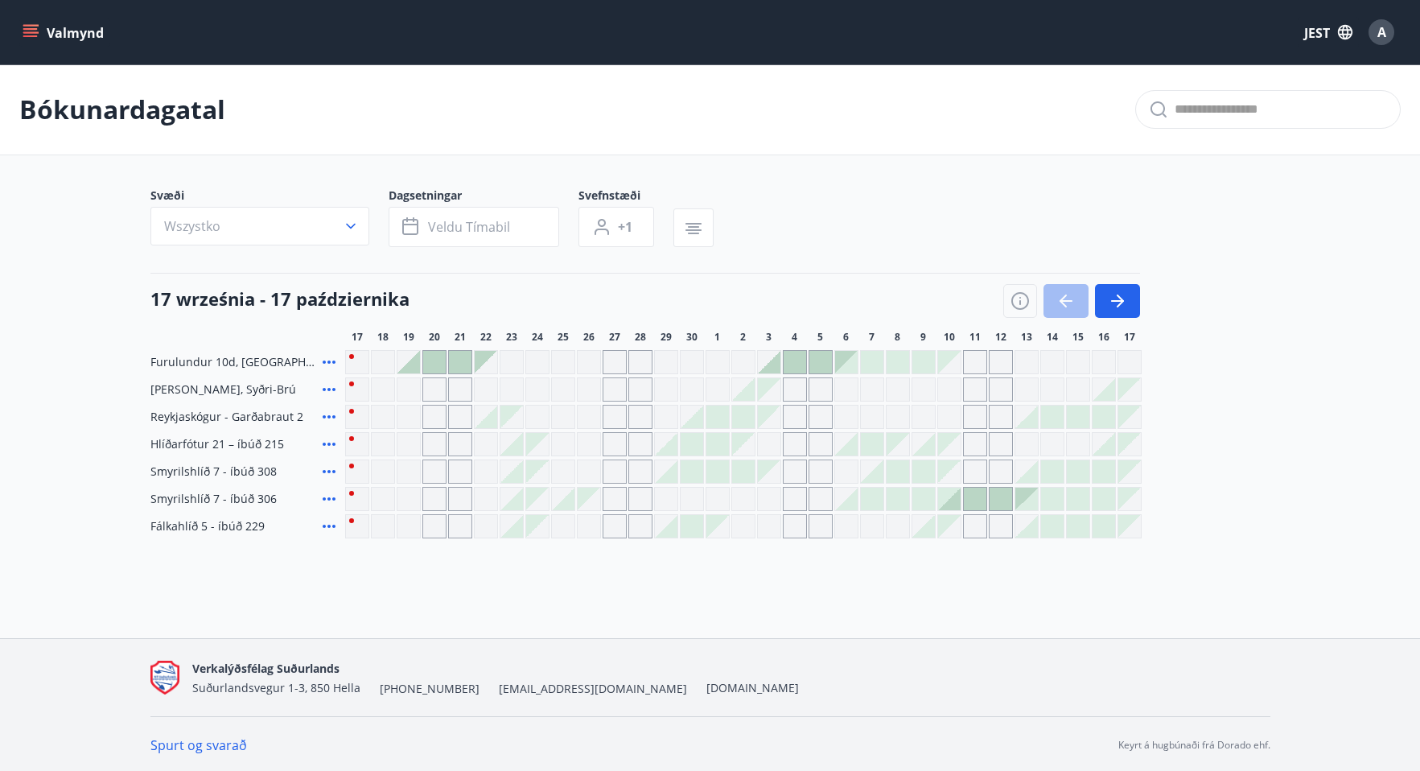
click at [327, 392] on icon at bounding box center [328, 389] width 19 height 19
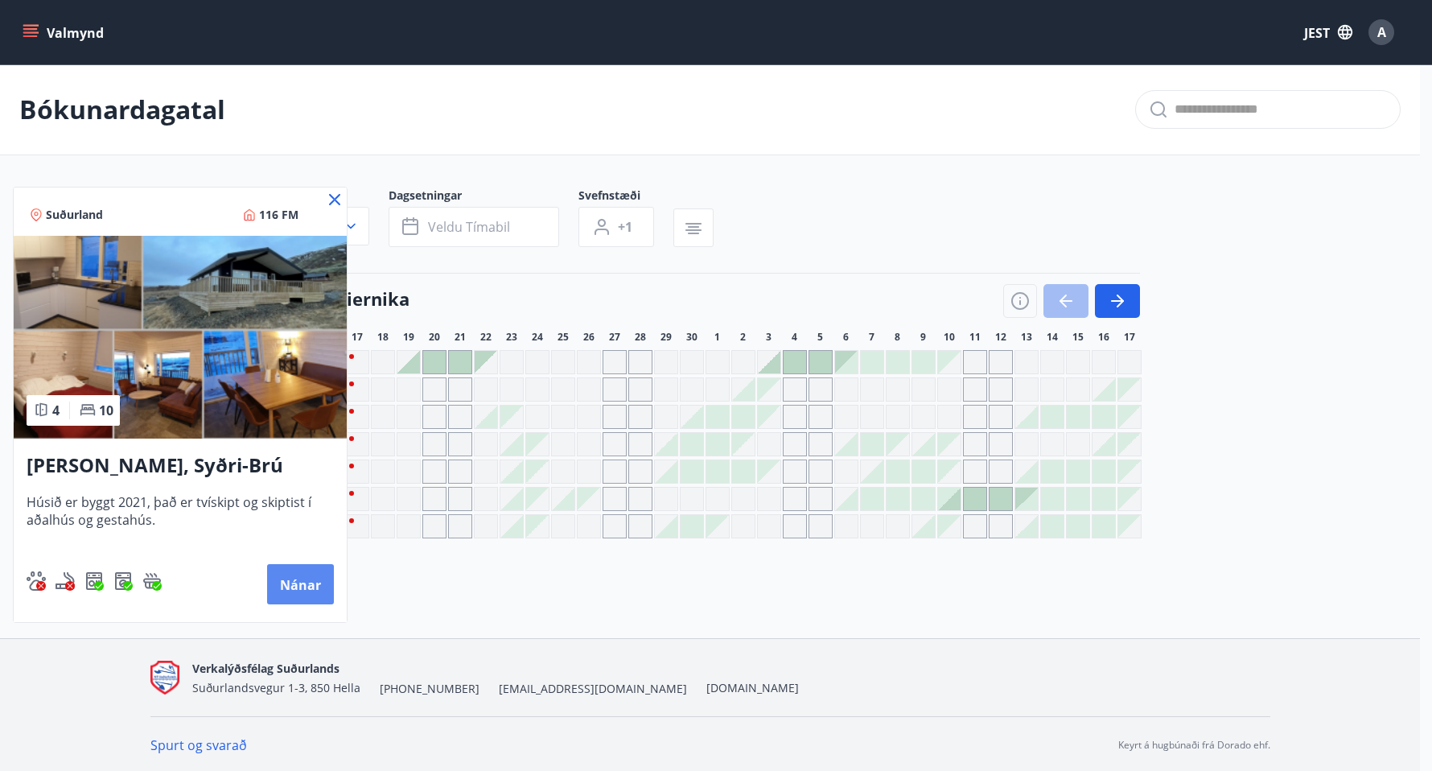
click at [287, 587] on font "Nánar" at bounding box center [300, 585] width 41 height 18
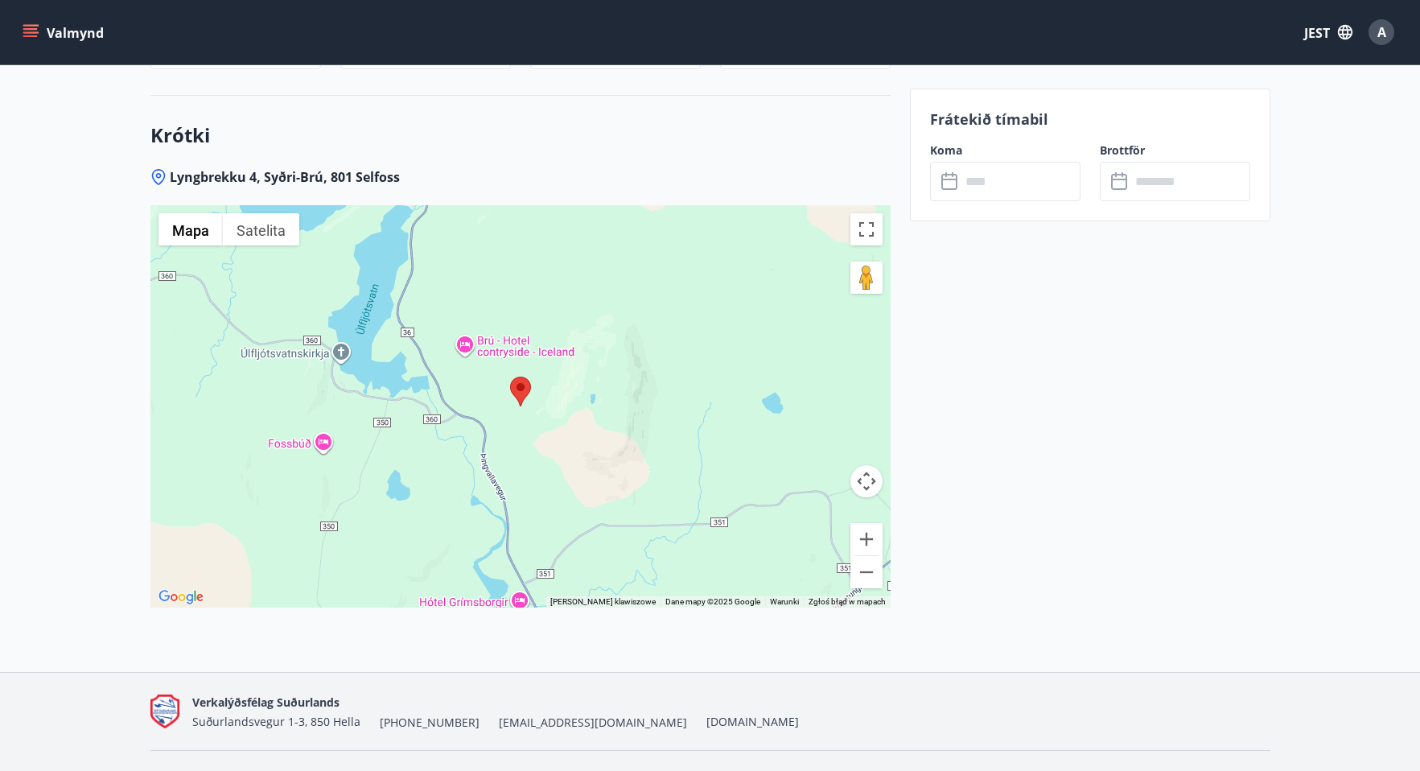
scroll to position [2238, 0]
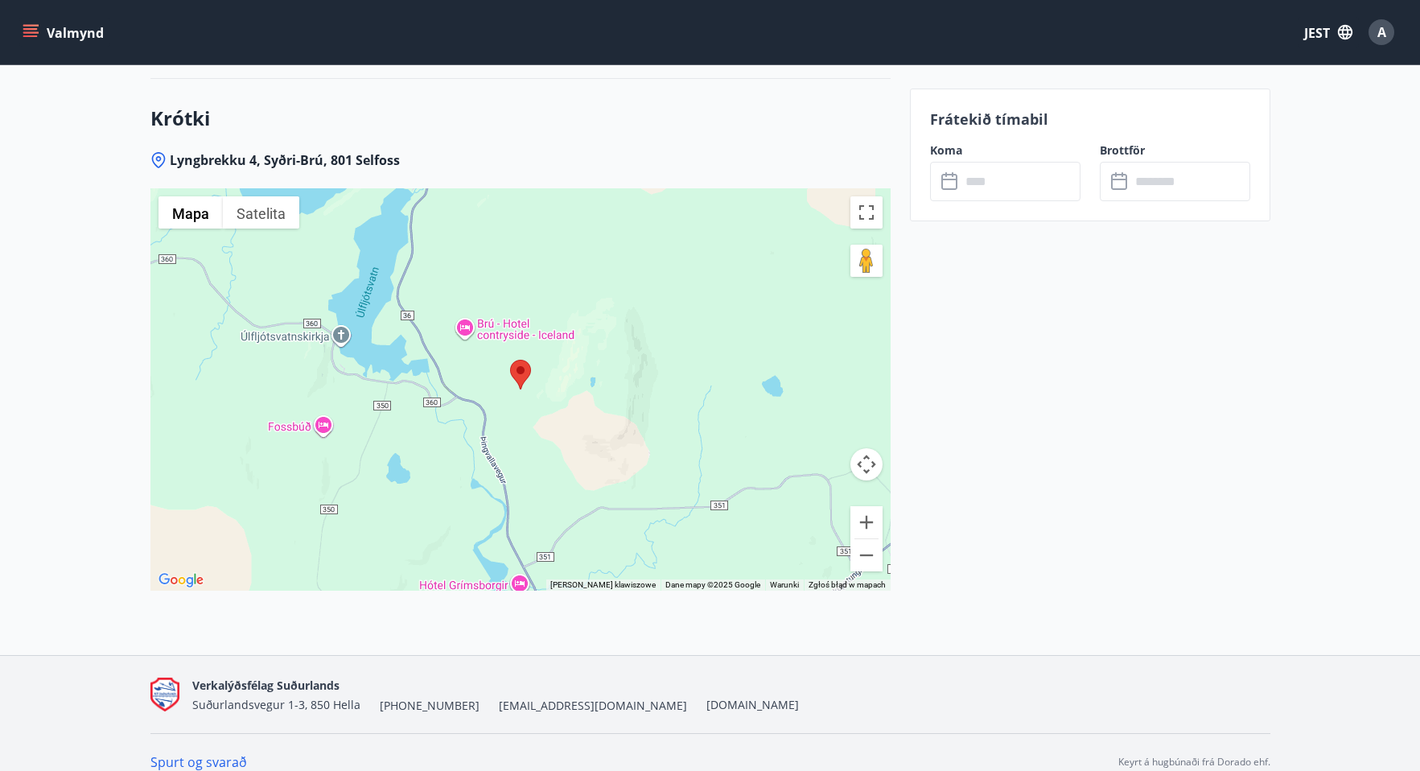
click at [224, 753] on font "Spurt og svarað" at bounding box center [198, 762] width 97 height 18
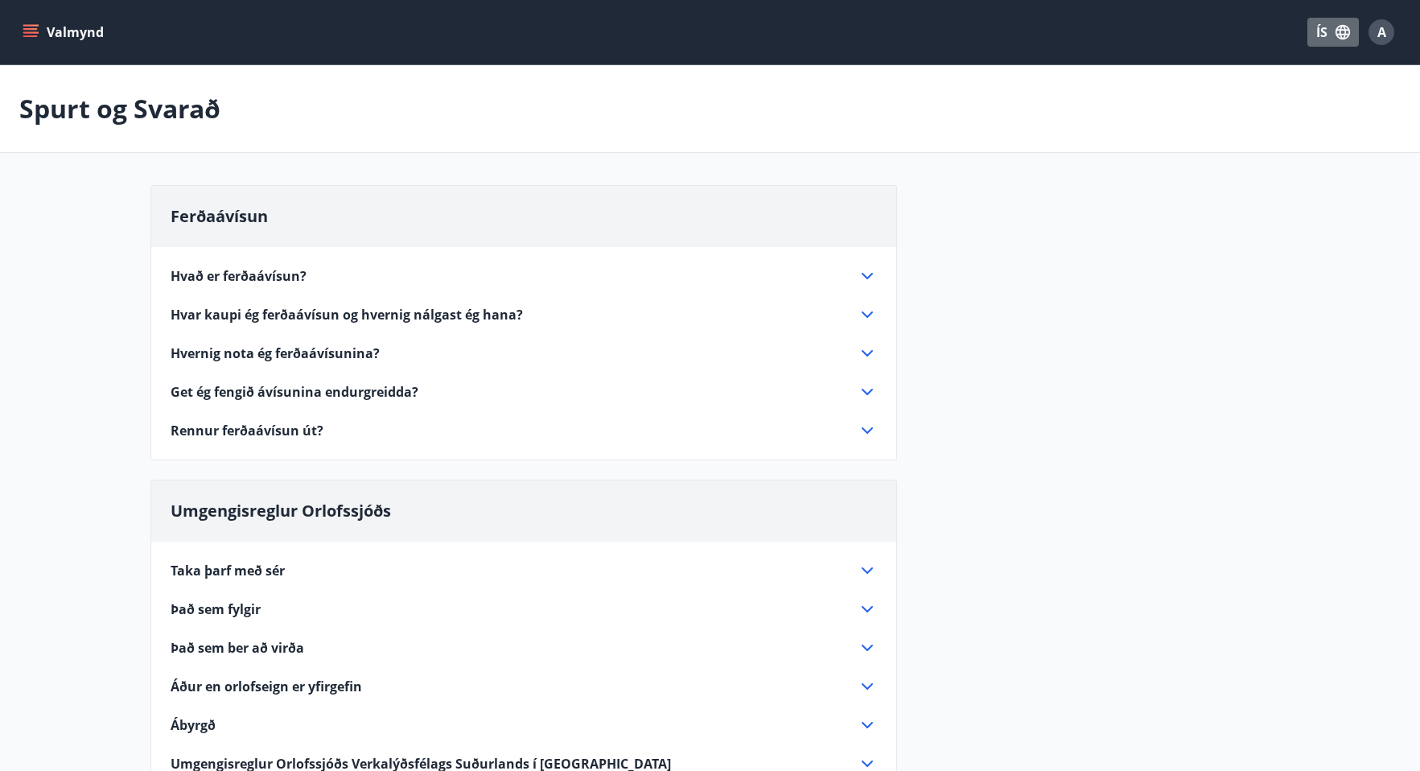
click at [1318, 34] on button "ÍS" at bounding box center [1332, 32] width 51 height 29
click at [1148, 97] on span "English" at bounding box center [1140, 101] width 39 height 15
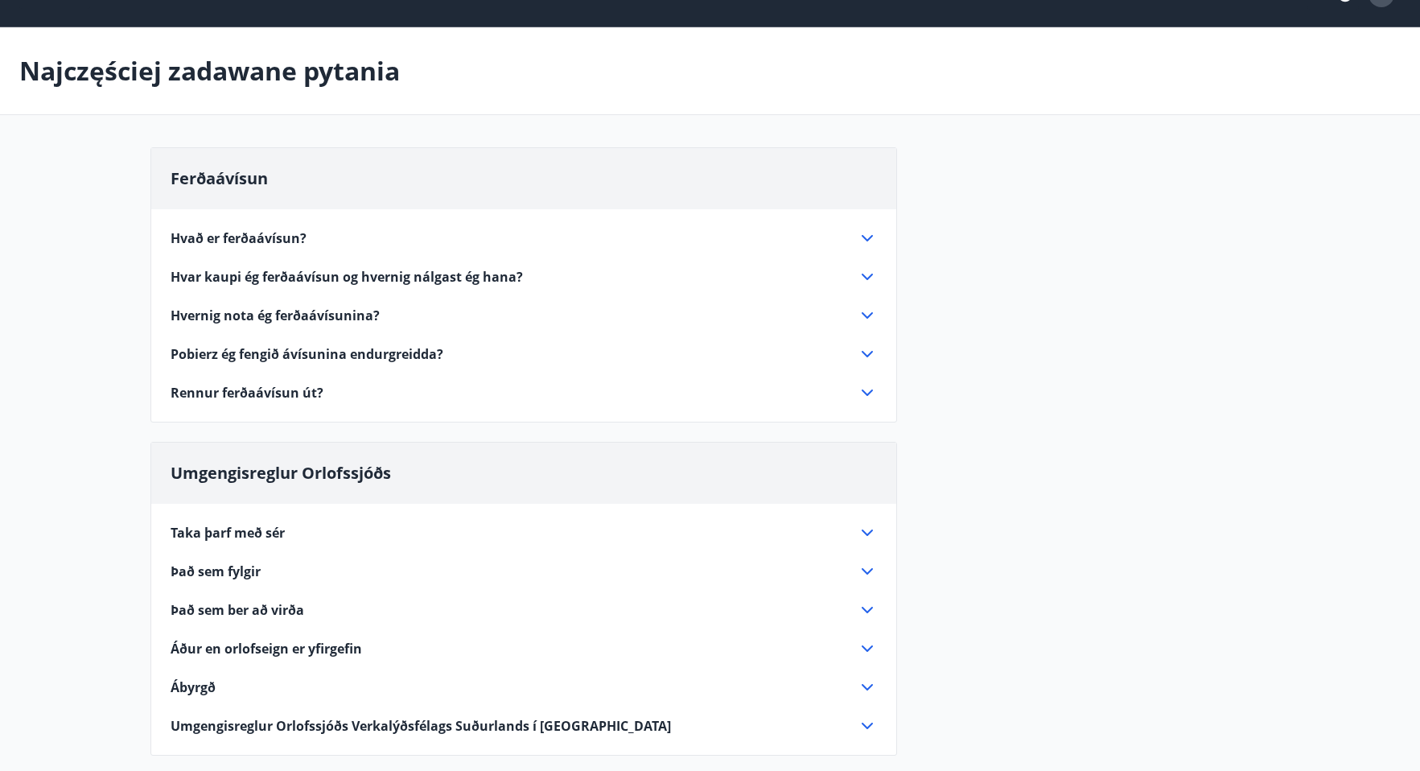
scroll to position [19, 0]
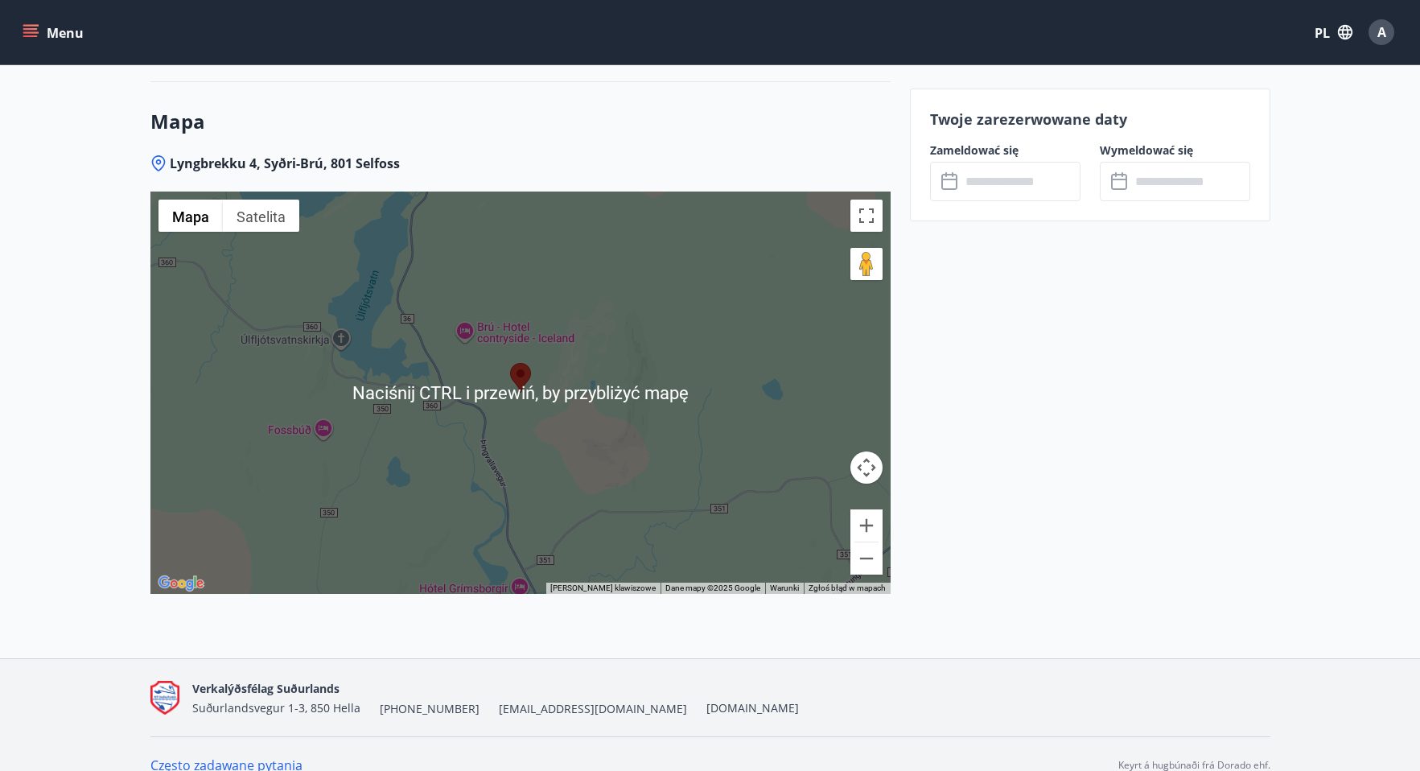
scroll to position [2256, 0]
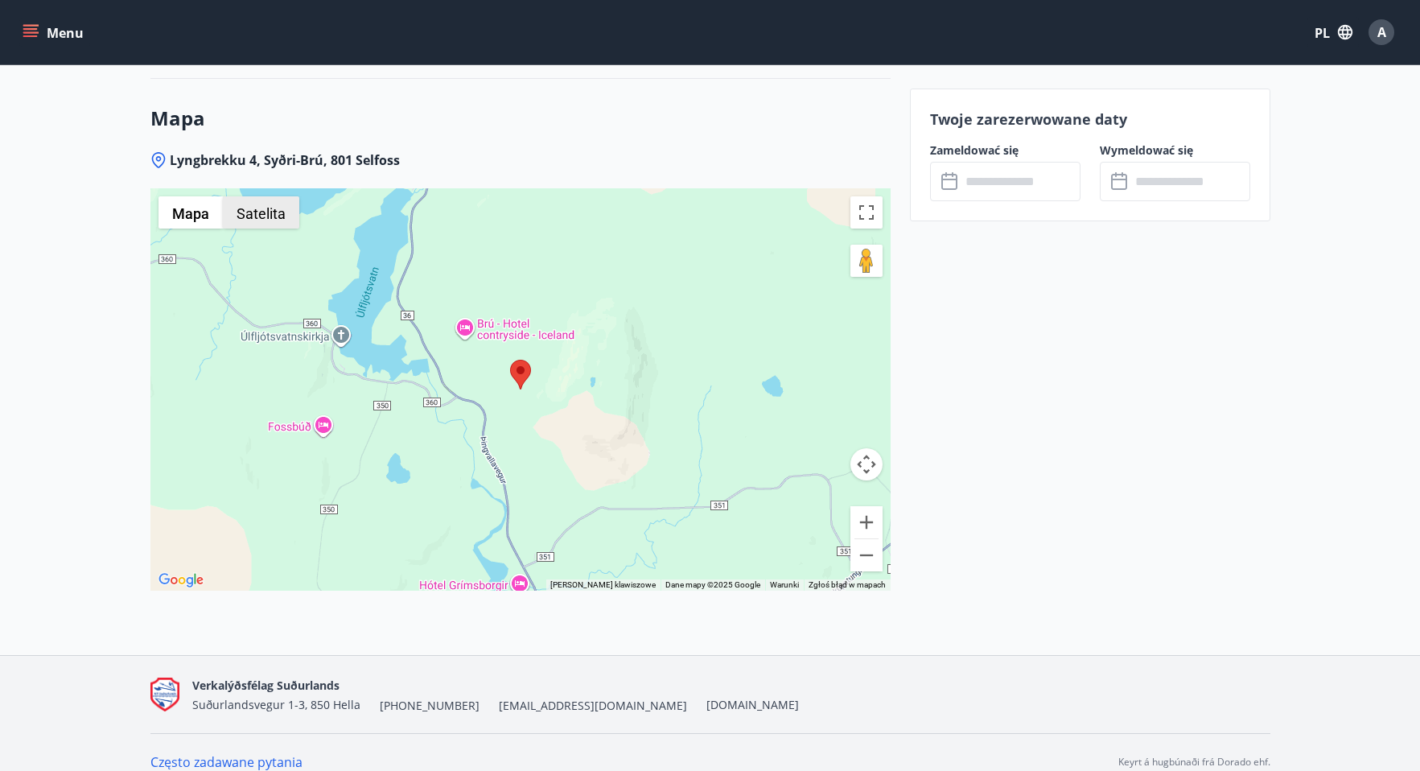
click at [270, 203] on button "Satelita" at bounding box center [261, 212] width 76 height 32
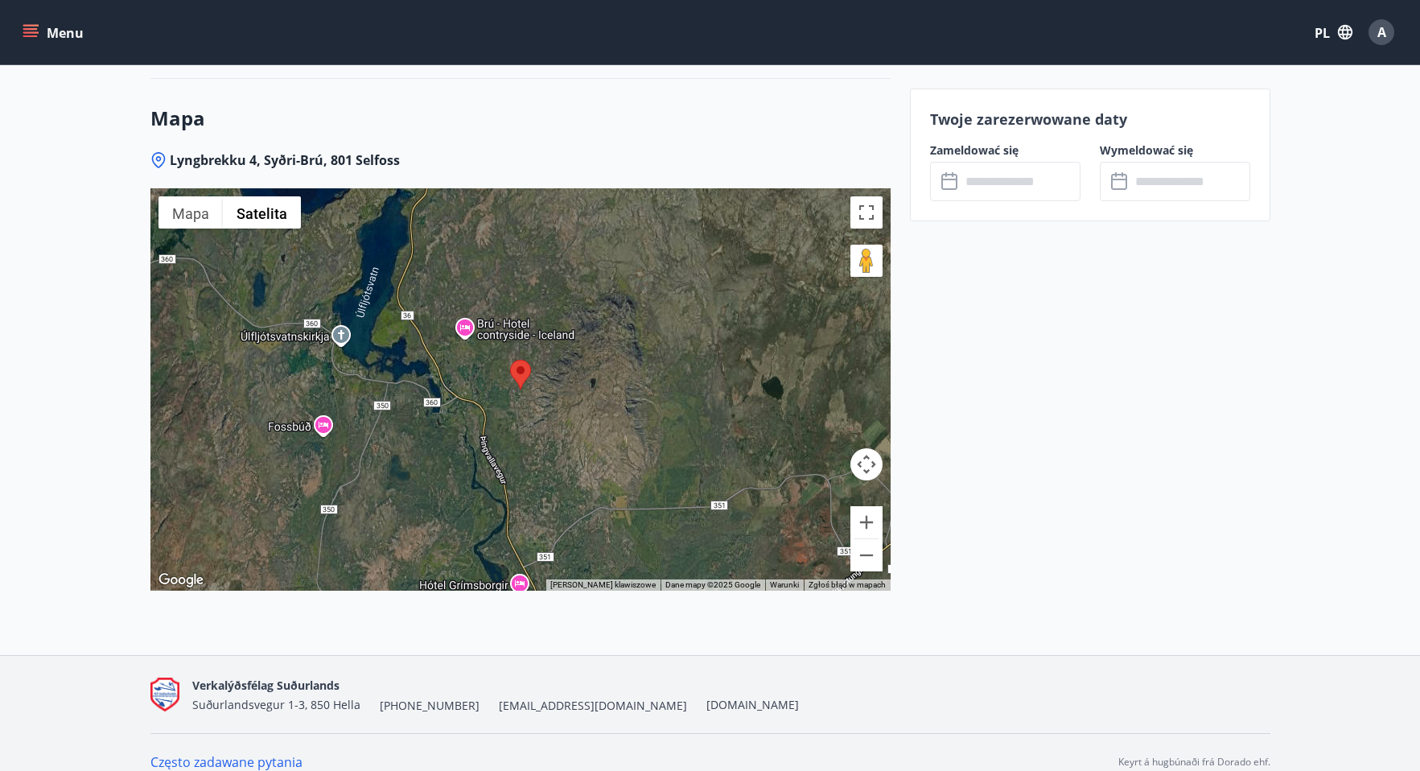
scroll to position [2176, 0]
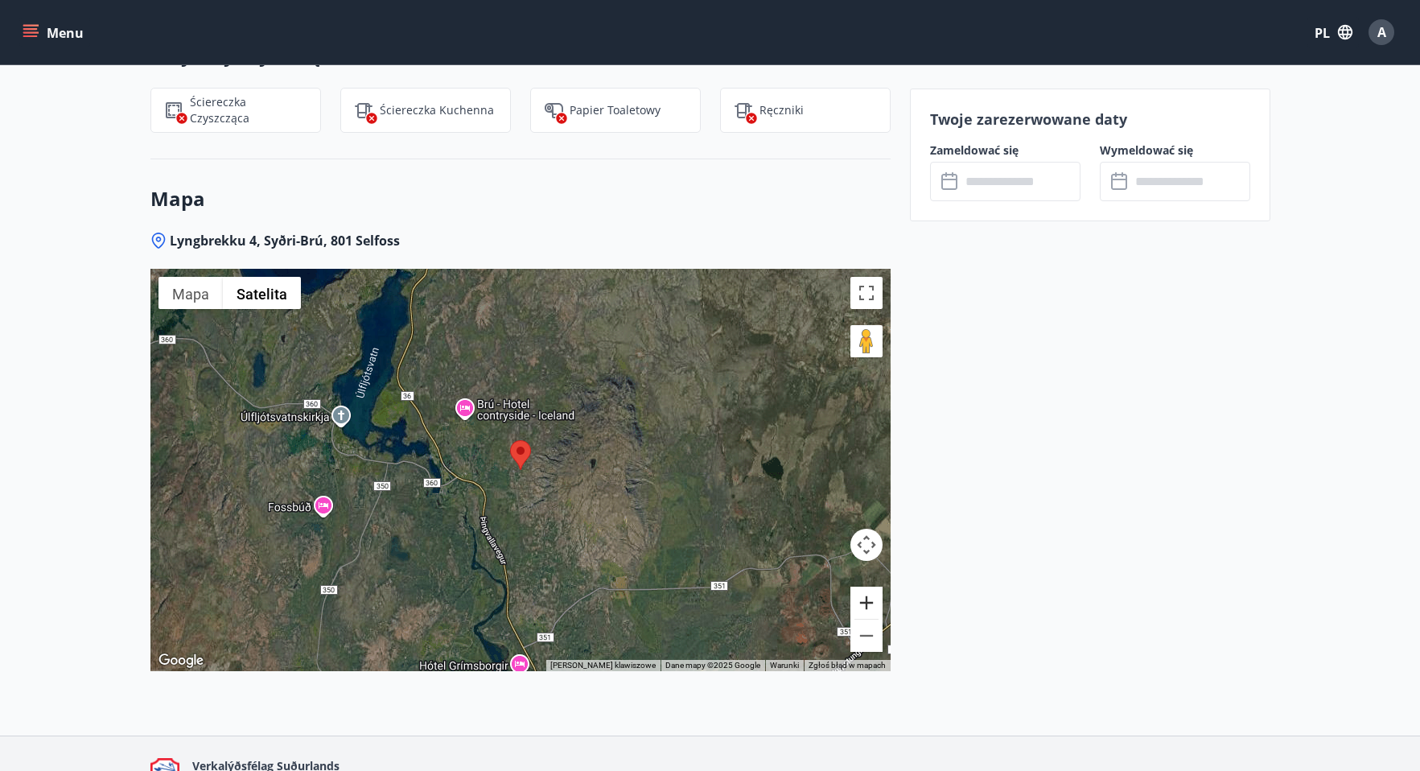
click at [867, 587] on button "Powiększ" at bounding box center [866, 603] width 32 height 32
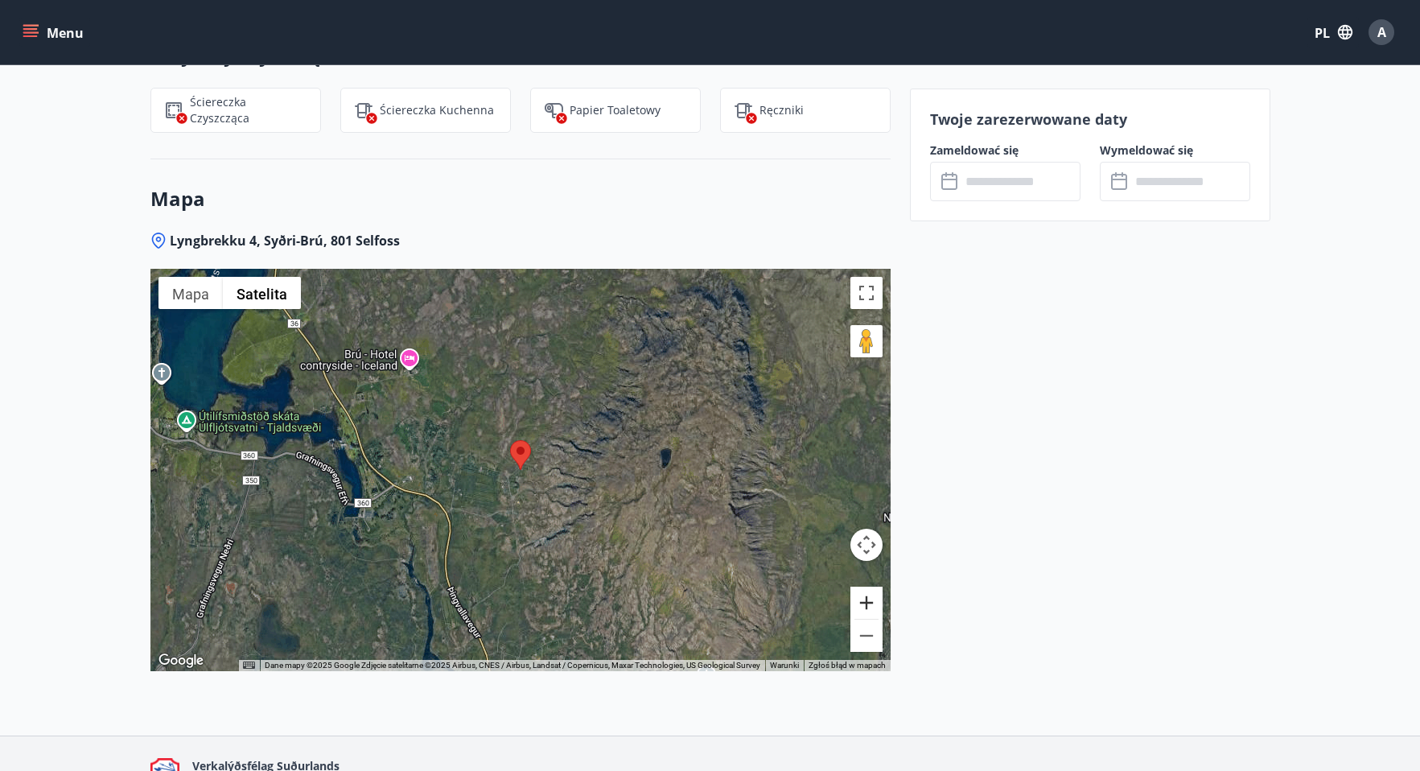
click at [867, 587] on button "Powiększ" at bounding box center [866, 603] width 32 height 32
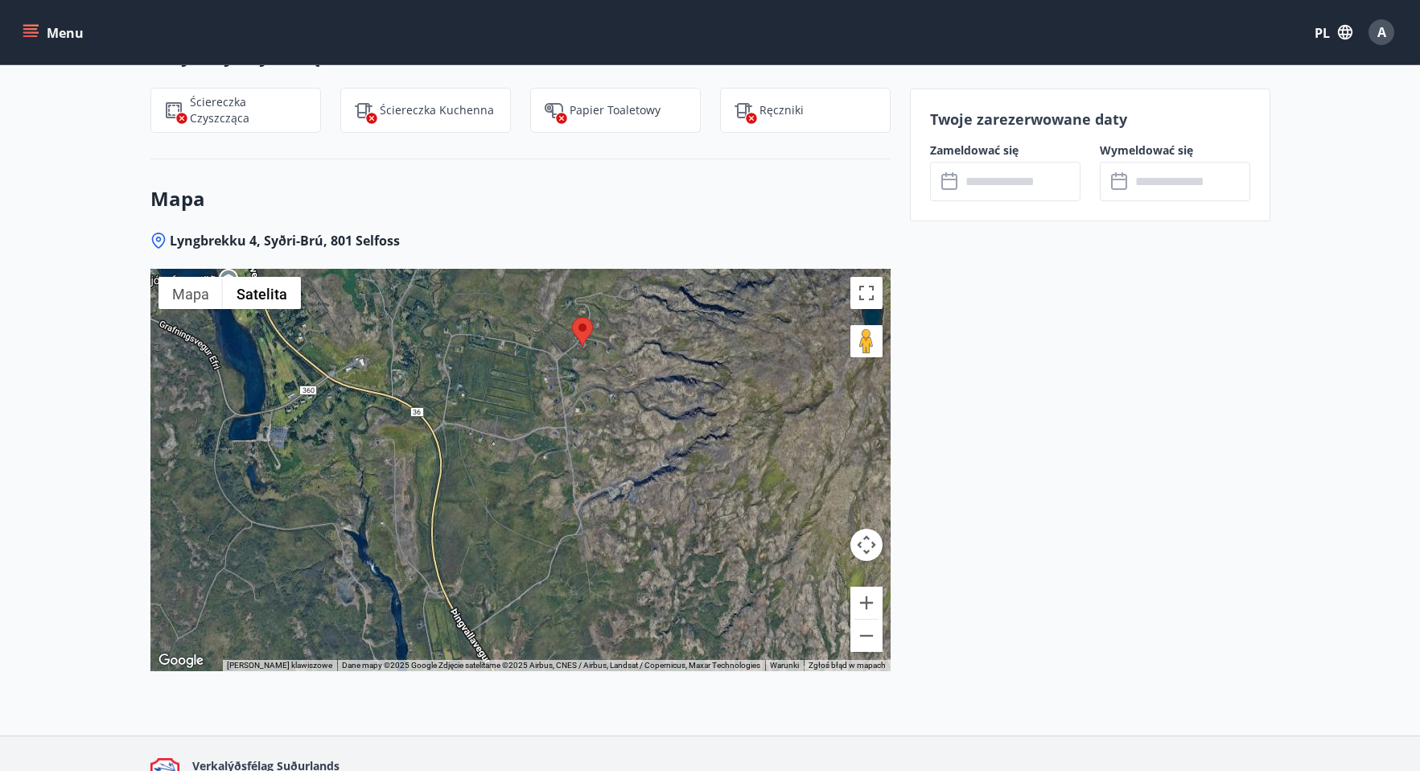
drag, startPoint x: 617, startPoint y: 565, endPoint x: 679, endPoint y: 438, distance: 141.4
click at [679, 438] on div at bounding box center [520, 470] width 740 height 402
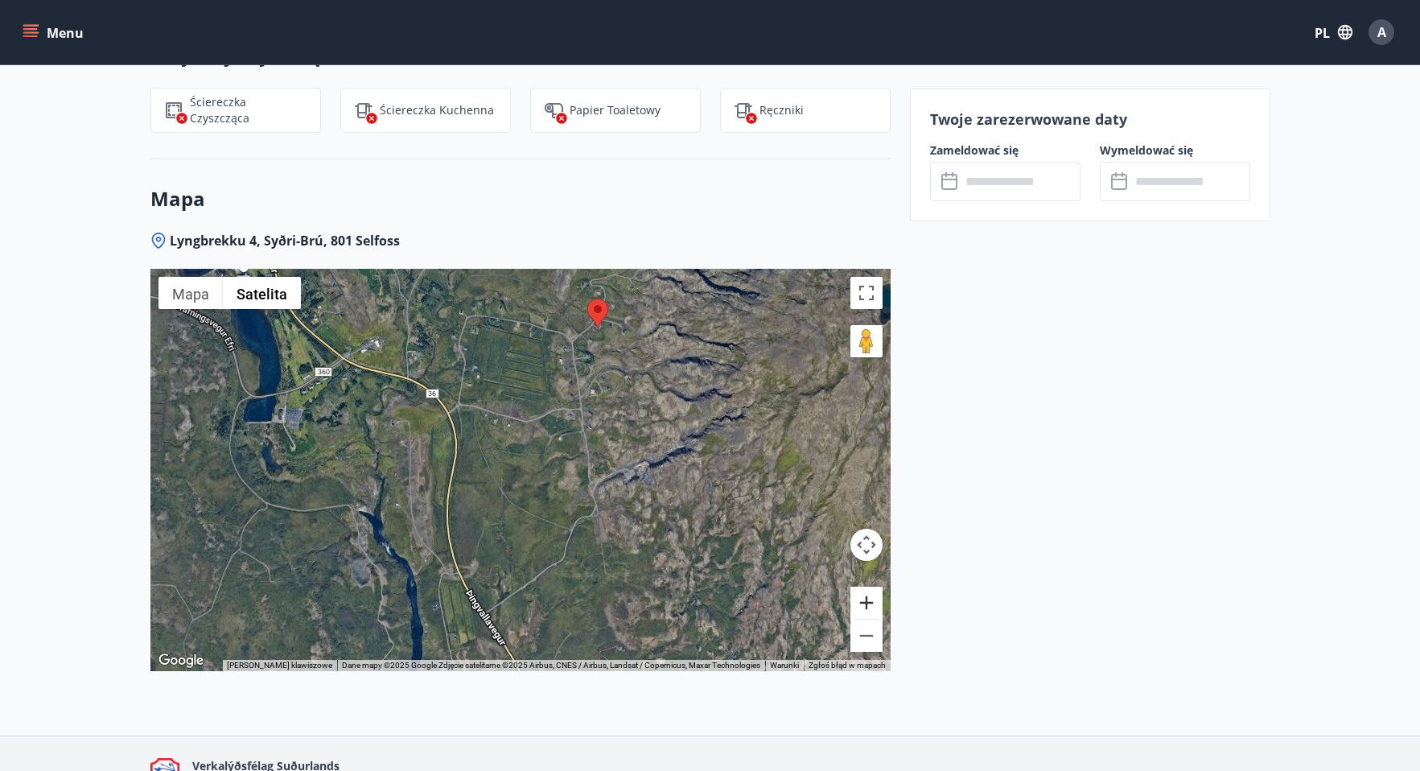
click at [867, 587] on button "Powiększ" at bounding box center [866, 603] width 32 height 32
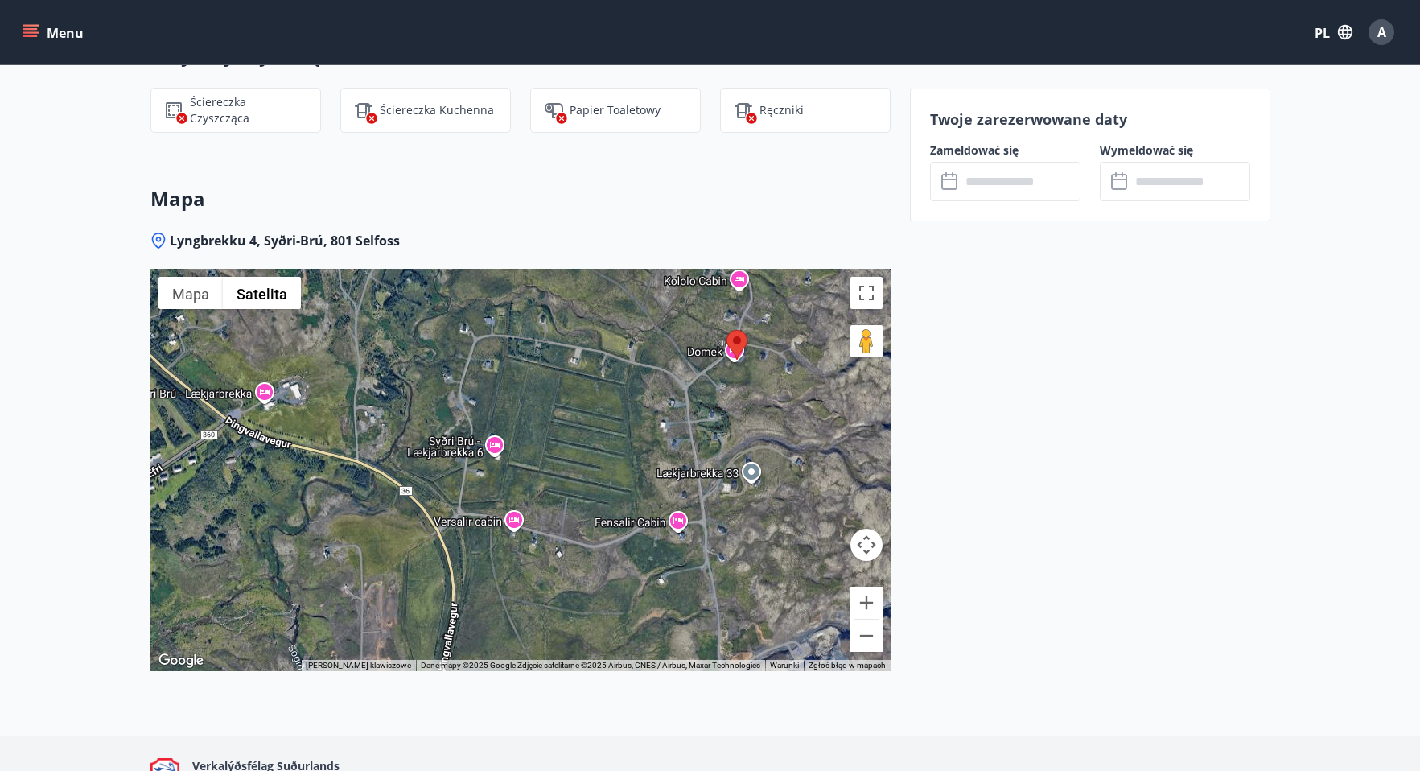
drag, startPoint x: 562, startPoint y: 337, endPoint x: 613, endPoint y: 470, distance: 142.4
click at [613, 470] on div at bounding box center [520, 470] width 740 height 402
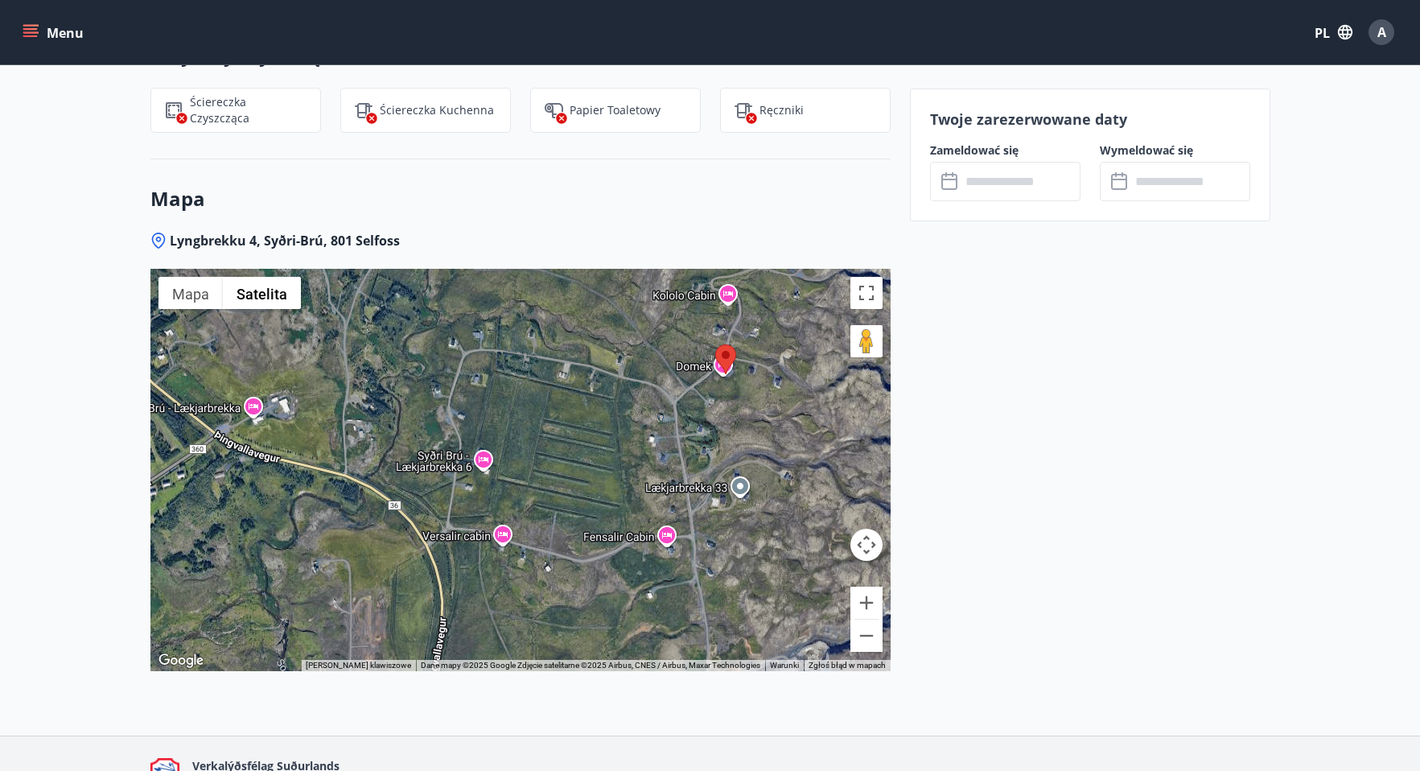
drag, startPoint x: 643, startPoint y: 422, endPoint x: 625, endPoint y: 435, distance: 21.9
click at [626, 435] on div at bounding box center [520, 470] width 740 height 402
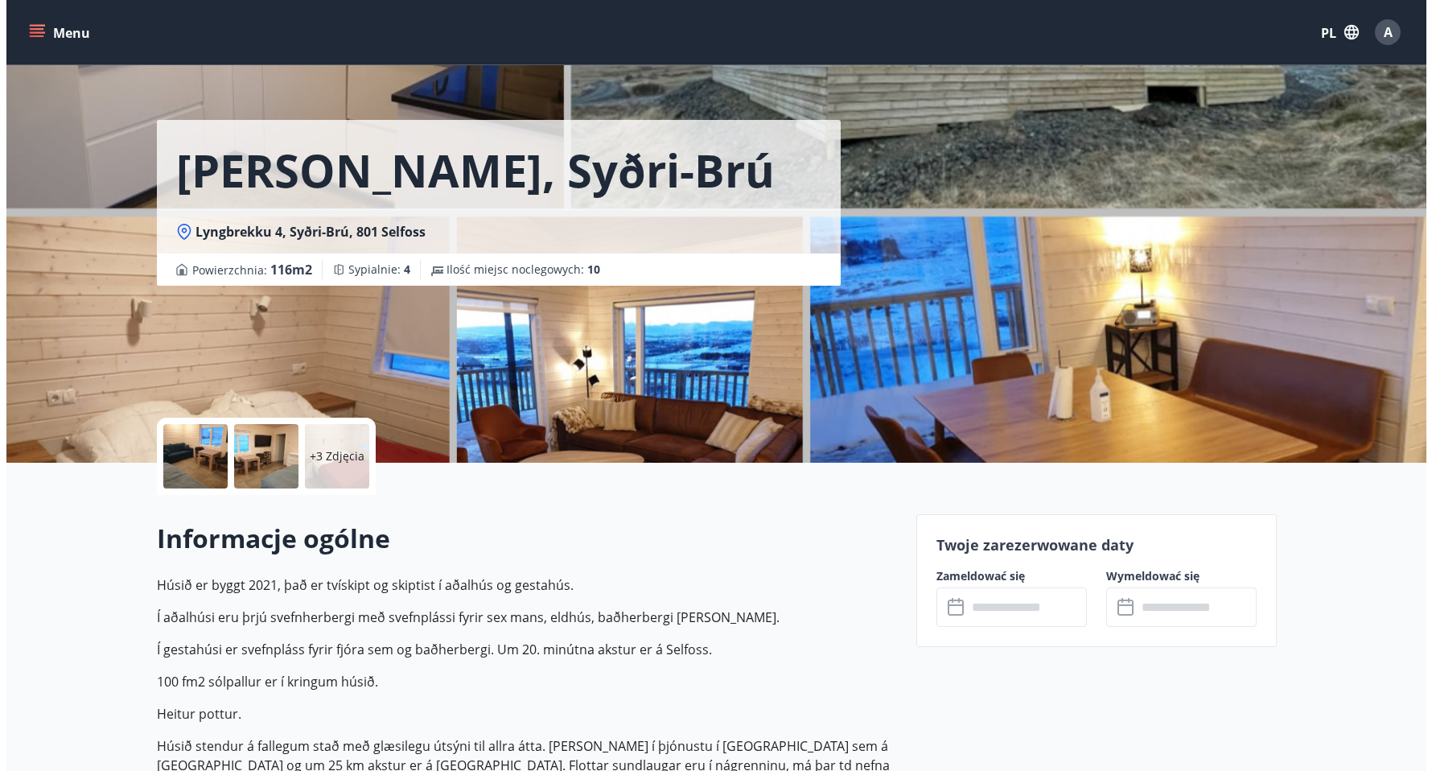
scroll to position [0, 0]
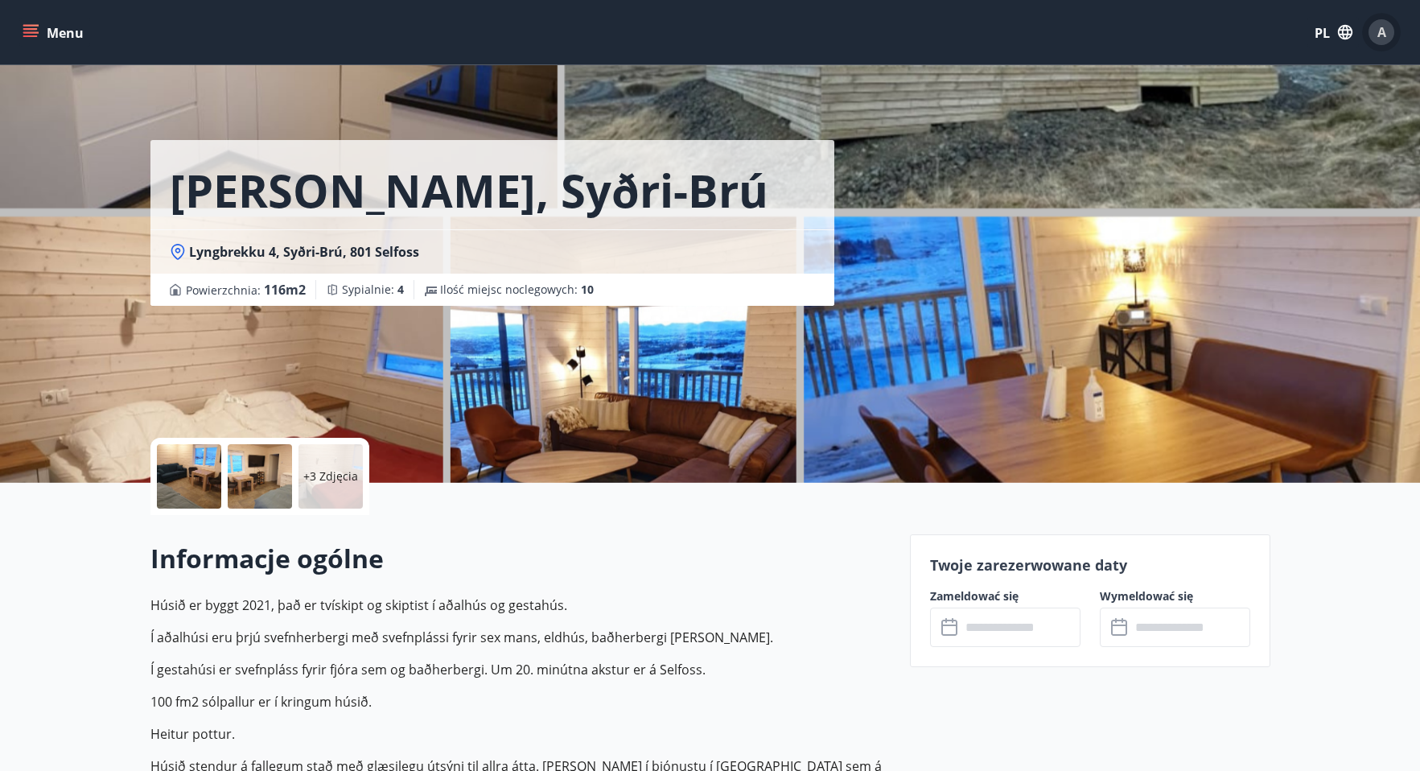
click at [1379, 31] on font "A" at bounding box center [1381, 32] width 9 height 18
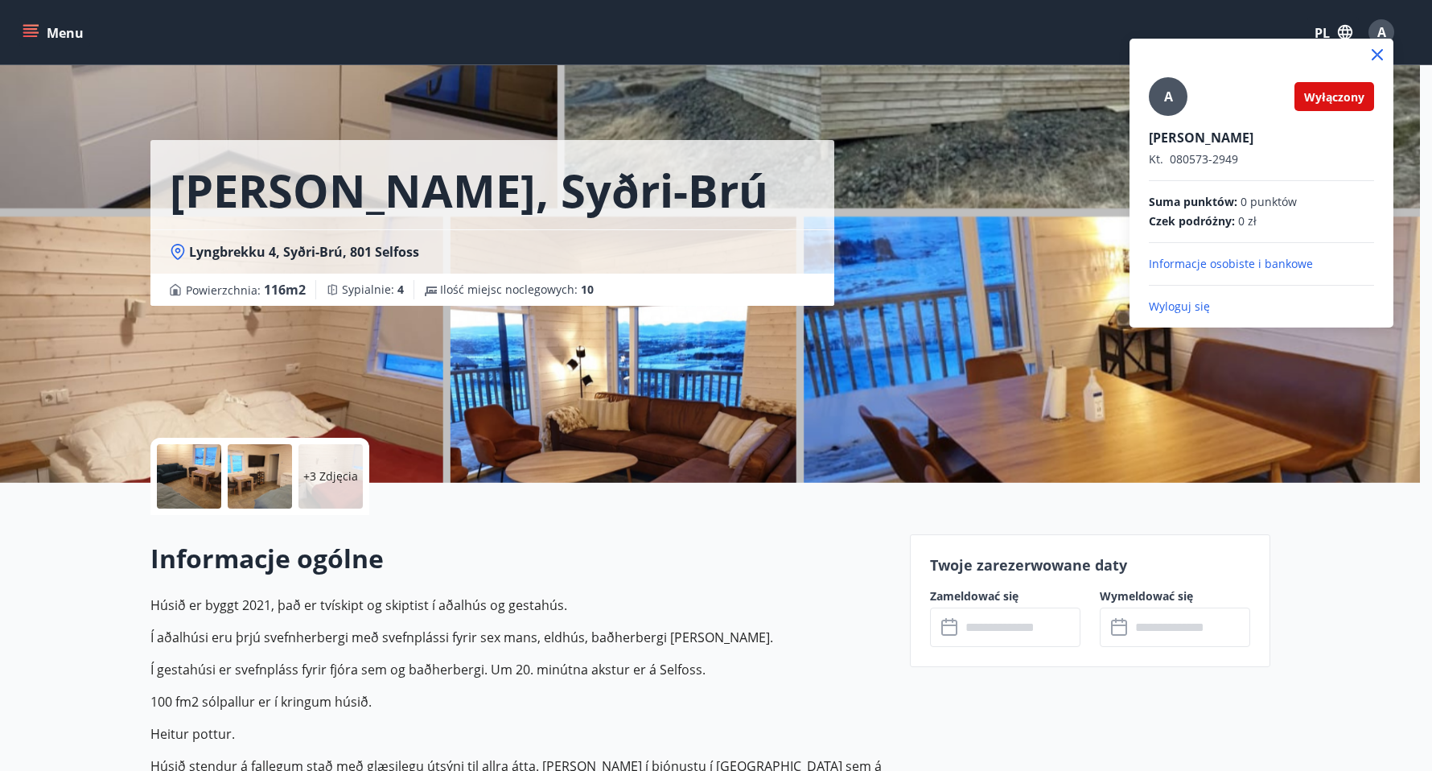
click at [1185, 308] on font "Wyloguj się" at bounding box center [1179, 306] width 61 height 15
